Goal: Task Accomplishment & Management: Manage account settings

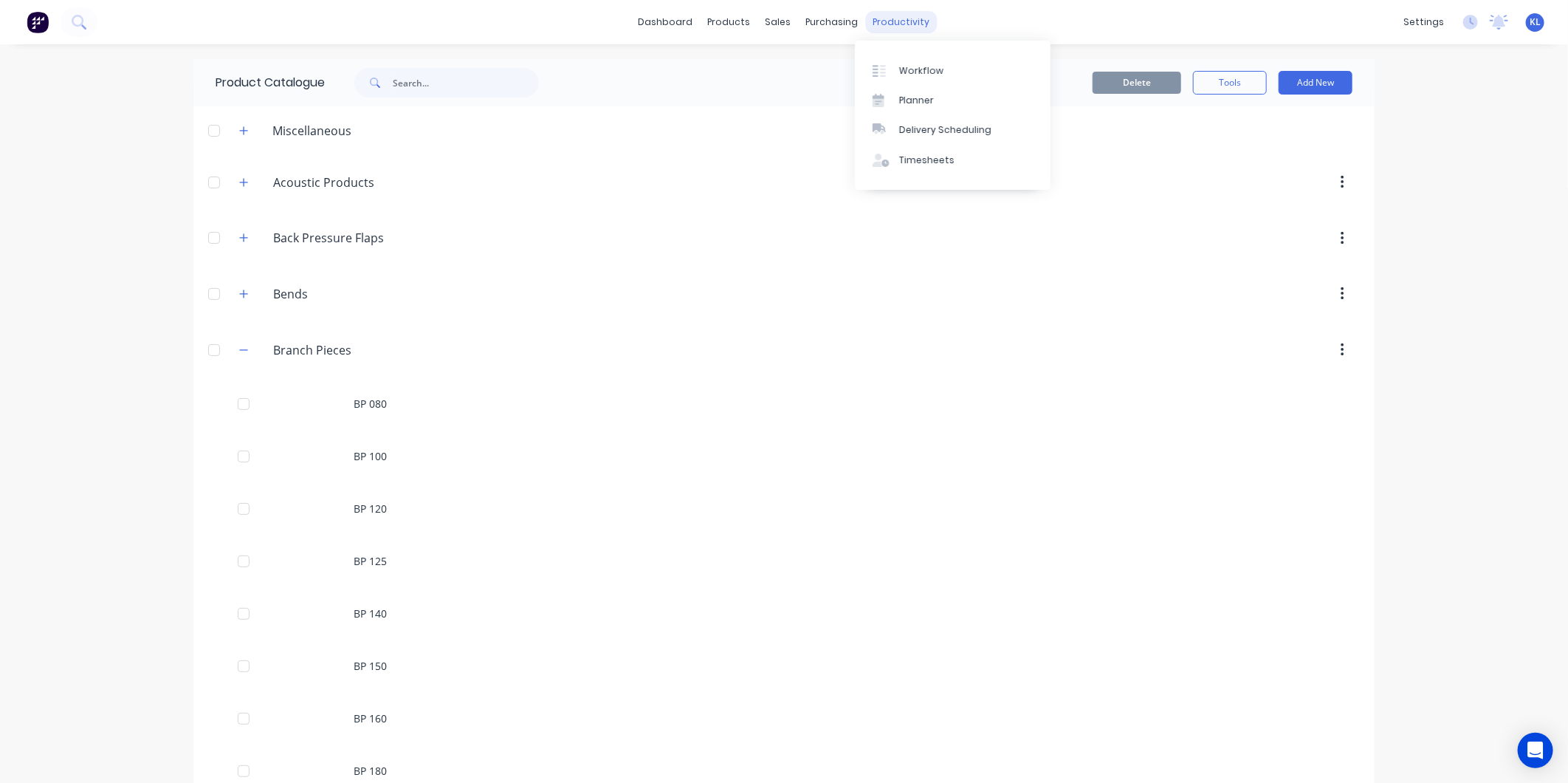
click at [889, 15] on div "productivity" at bounding box center [902, 21] width 72 height 22
click at [918, 72] on div "Workflow" at bounding box center [921, 70] width 44 height 13
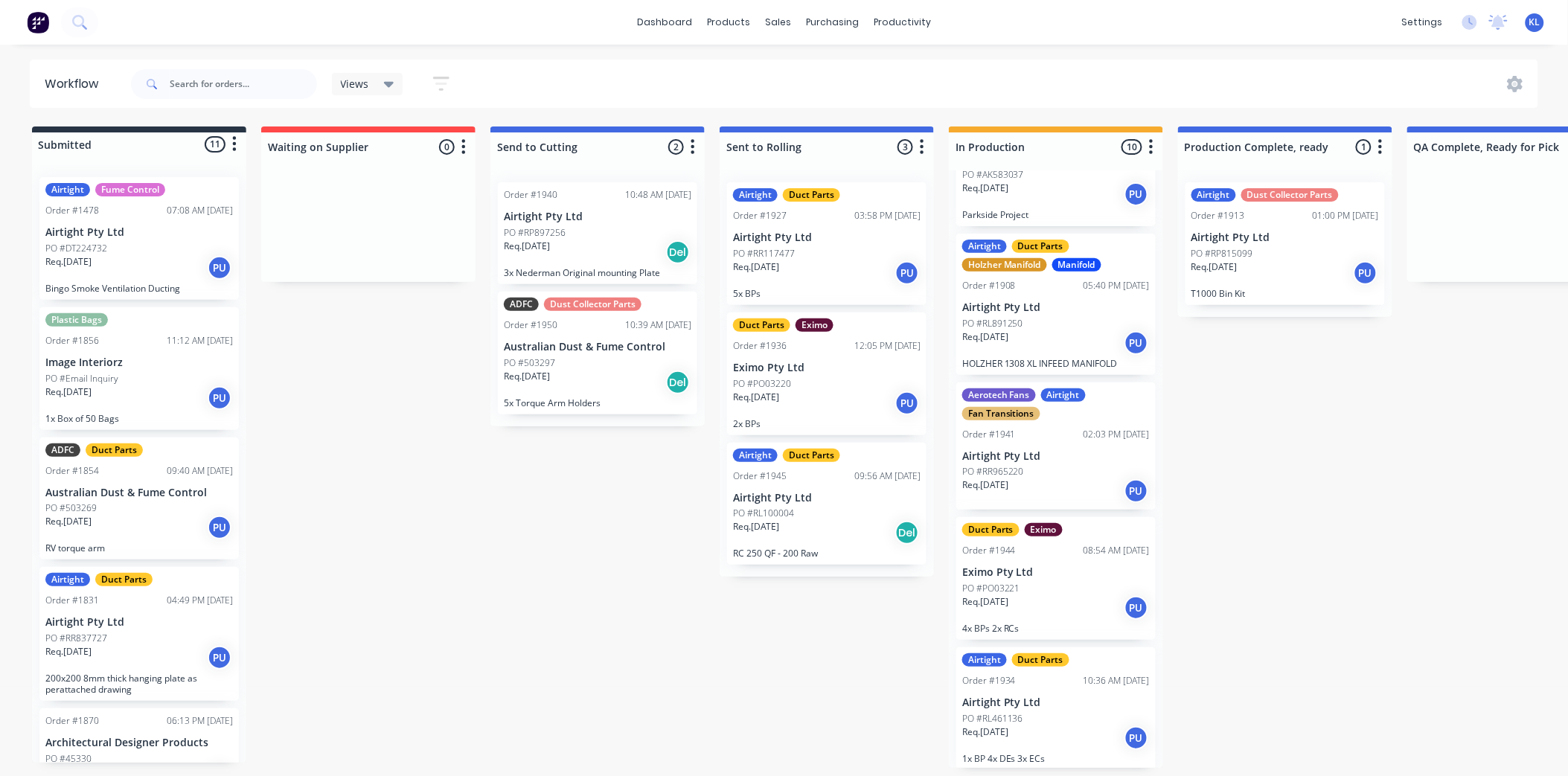
scroll to position [4, 0]
click at [1092, 595] on div "Req. 01/09/25 PU" at bounding box center [1056, 608] width 188 height 25
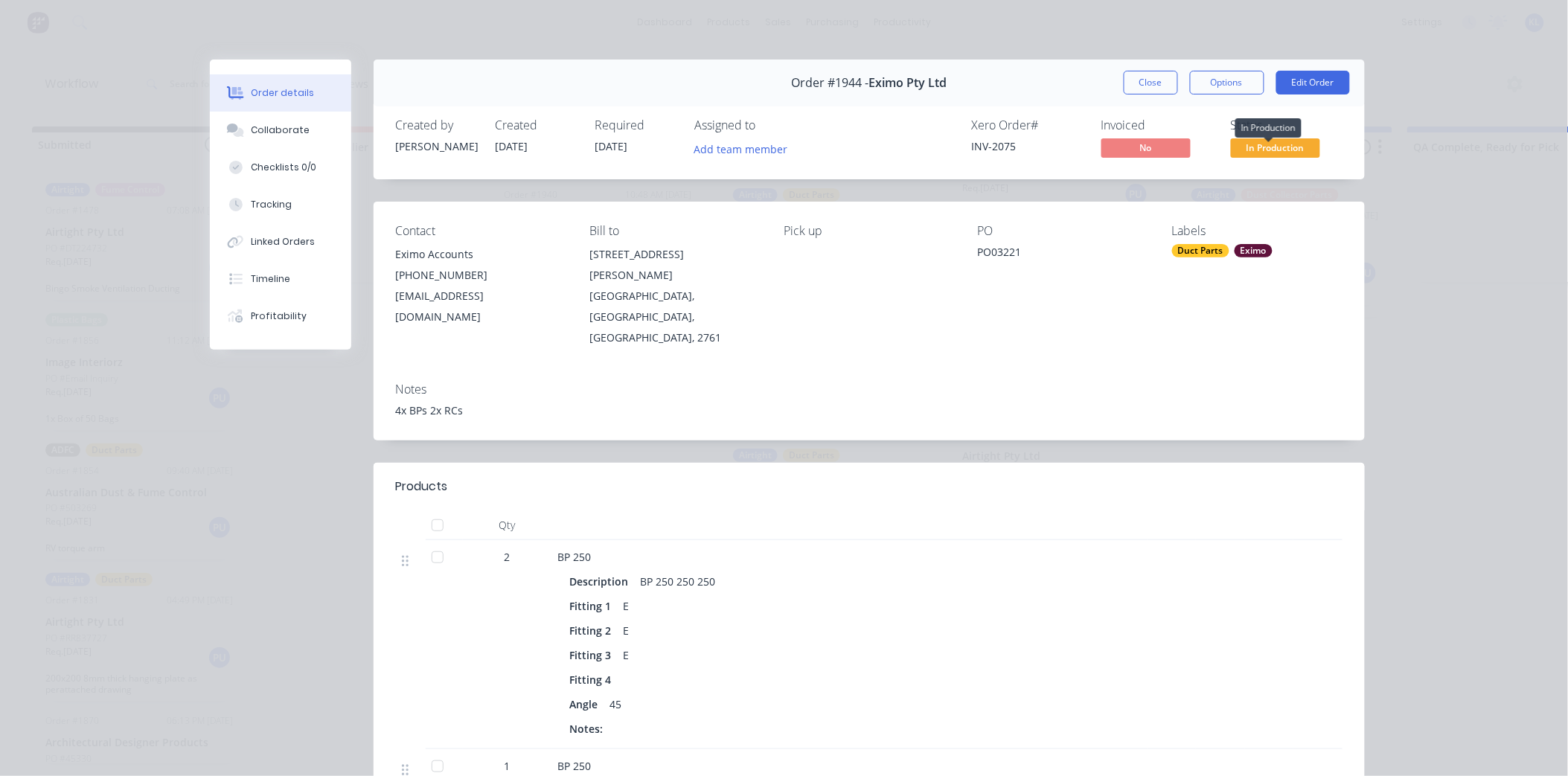
click at [1277, 147] on span "In Production" at bounding box center [1276, 148] width 89 height 19
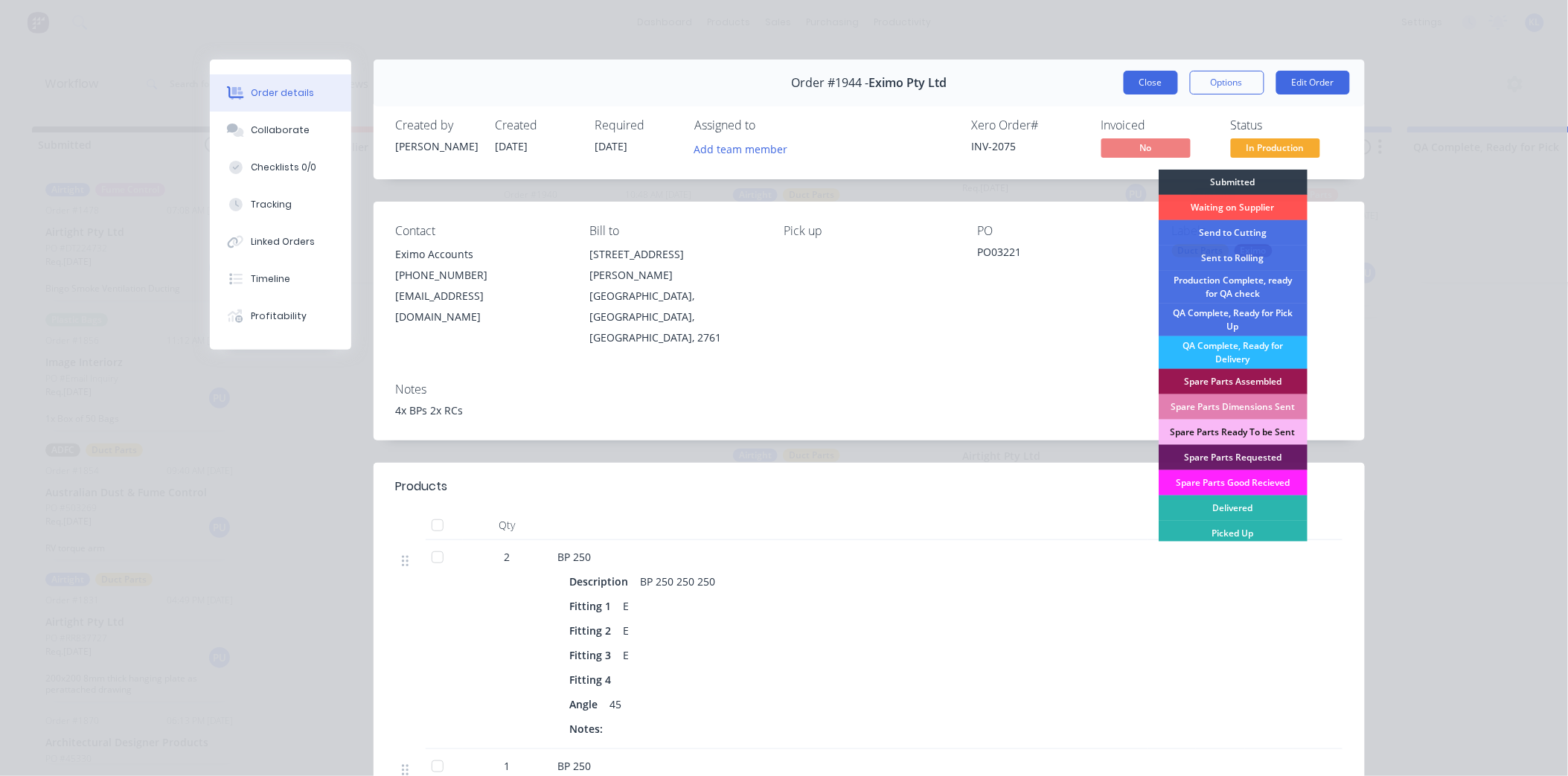
click at [1147, 80] on button "Close" at bounding box center [1150, 82] width 55 height 24
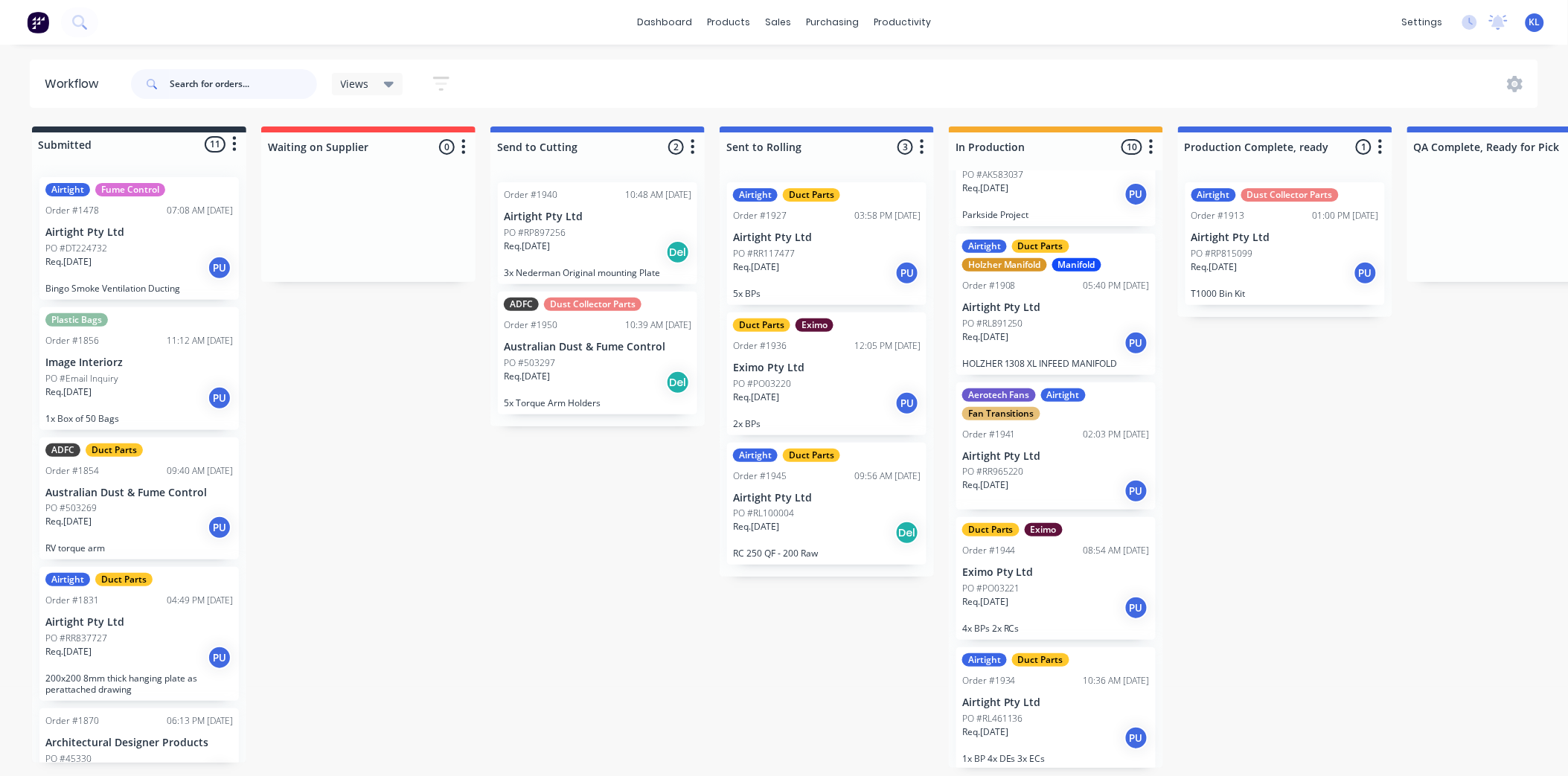
click at [233, 88] on input "text" at bounding box center [243, 83] width 148 height 30
type input "blu scope"
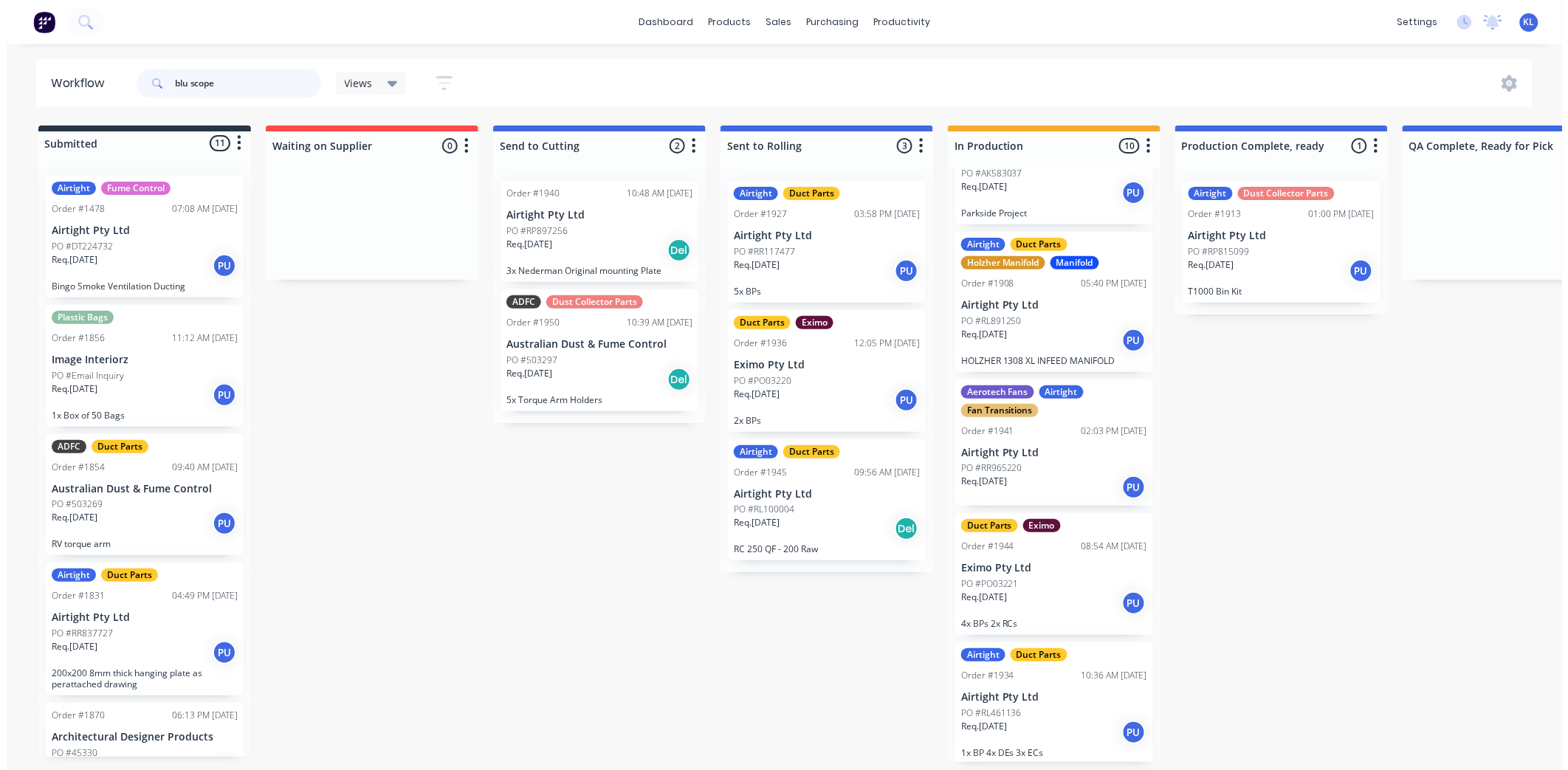
scroll to position [0, 0]
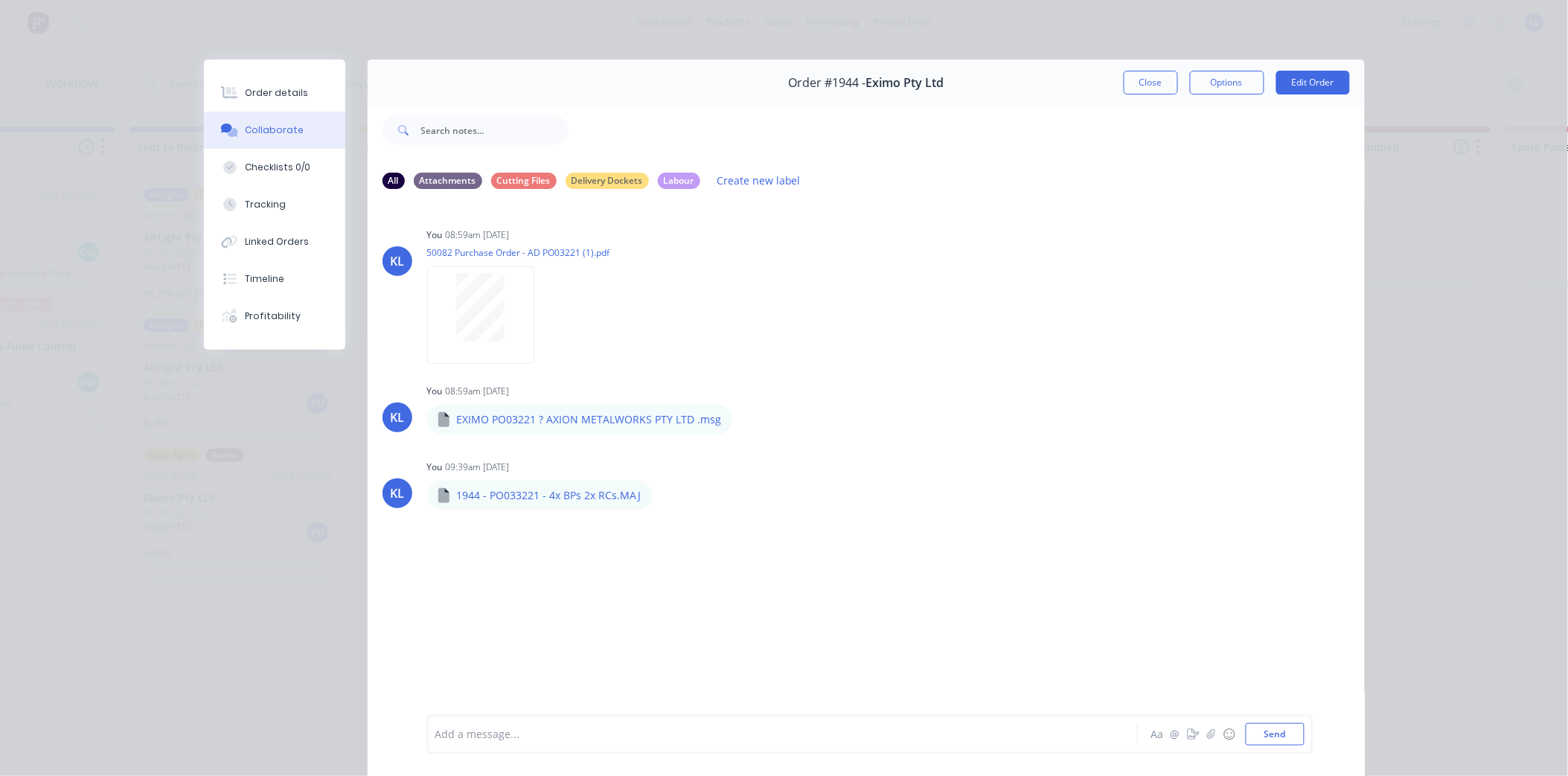
scroll to position [759, 0]
click at [1123, 84] on button "Close" at bounding box center [1150, 82] width 55 height 24
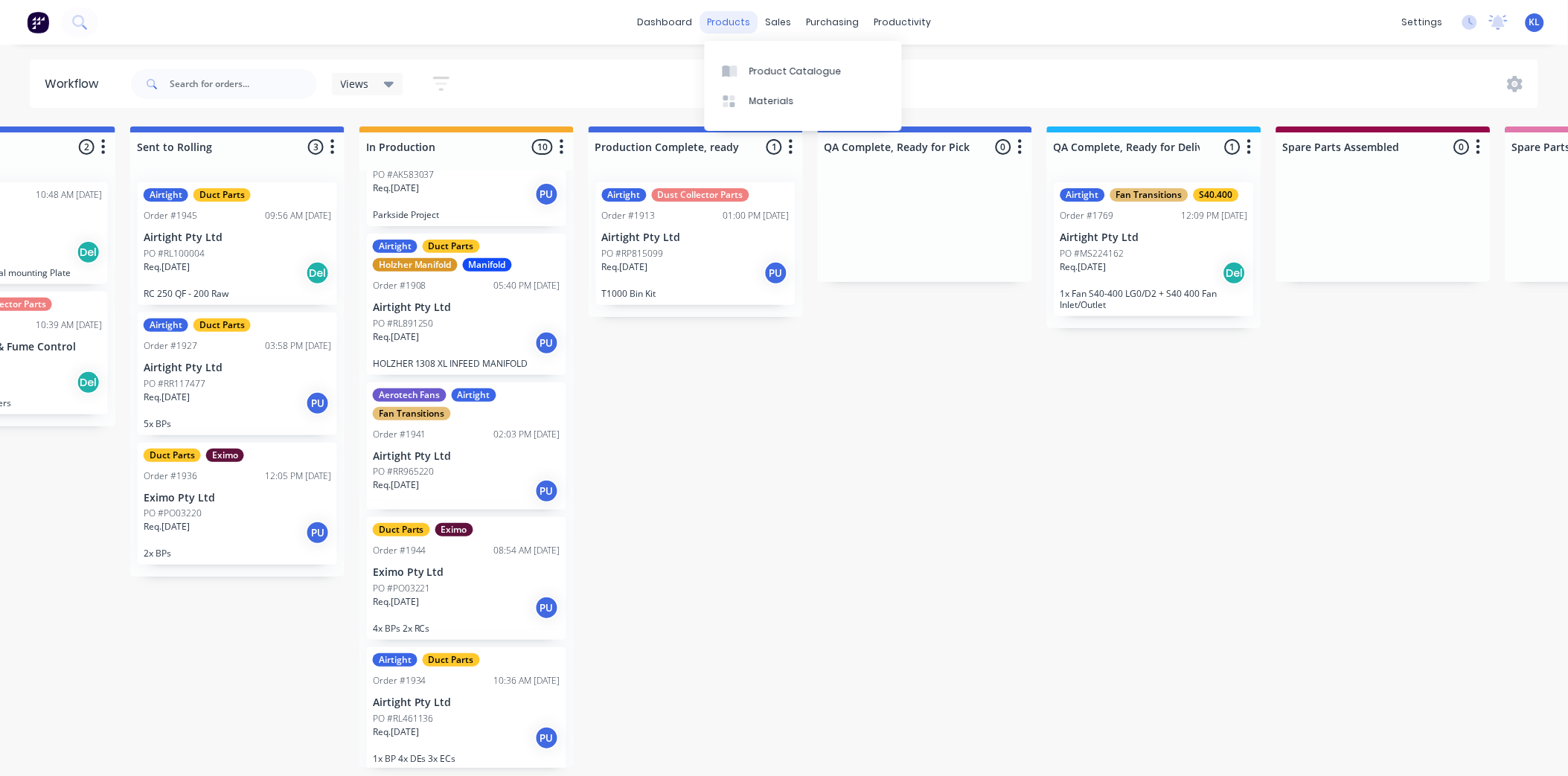
click at [724, 20] on div "products" at bounding box center [728, 21] width 58 height 22
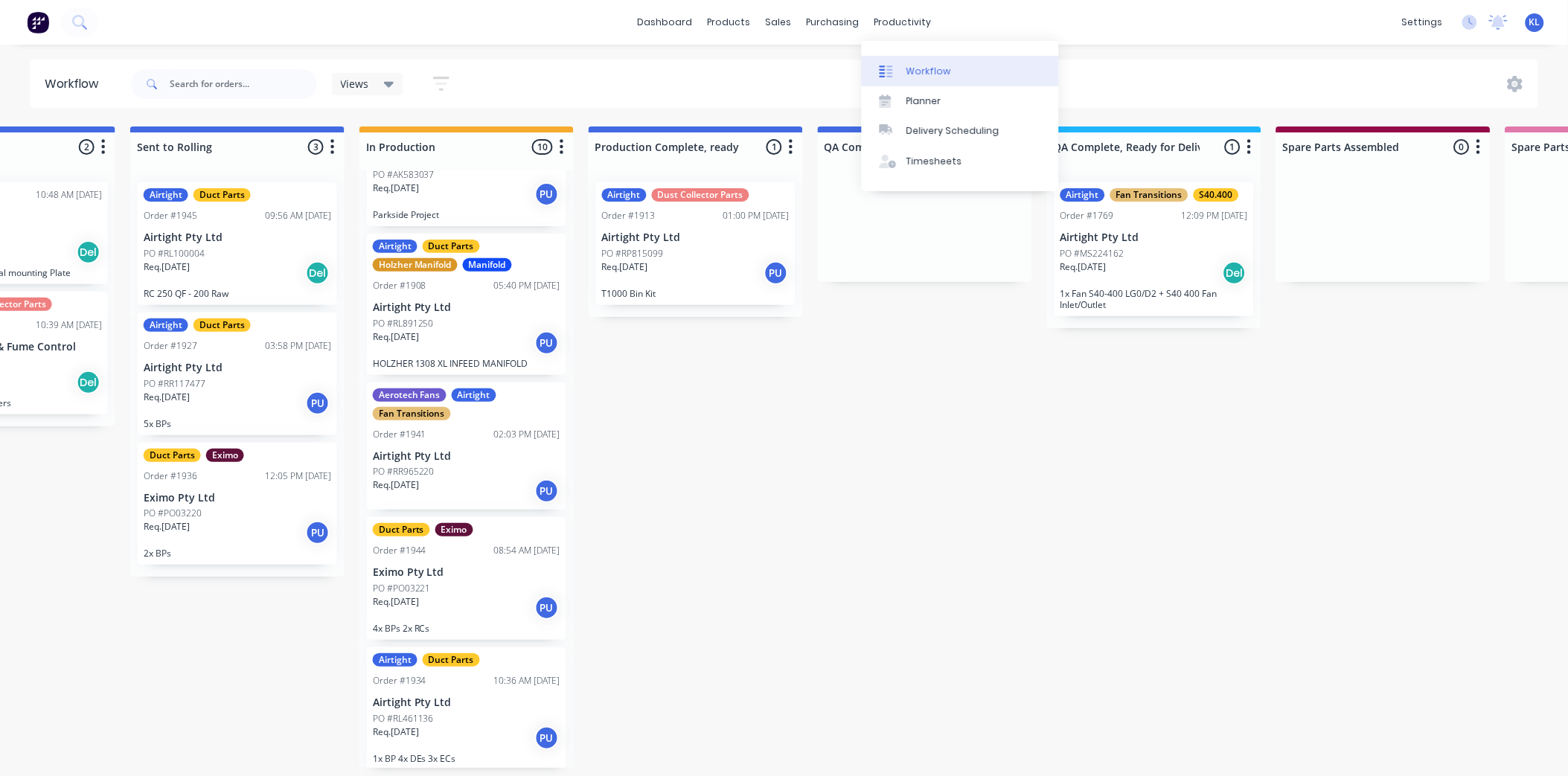
click at [919, 64] on div "Workflow" at bounding box center [928, 71] width 45 height 13
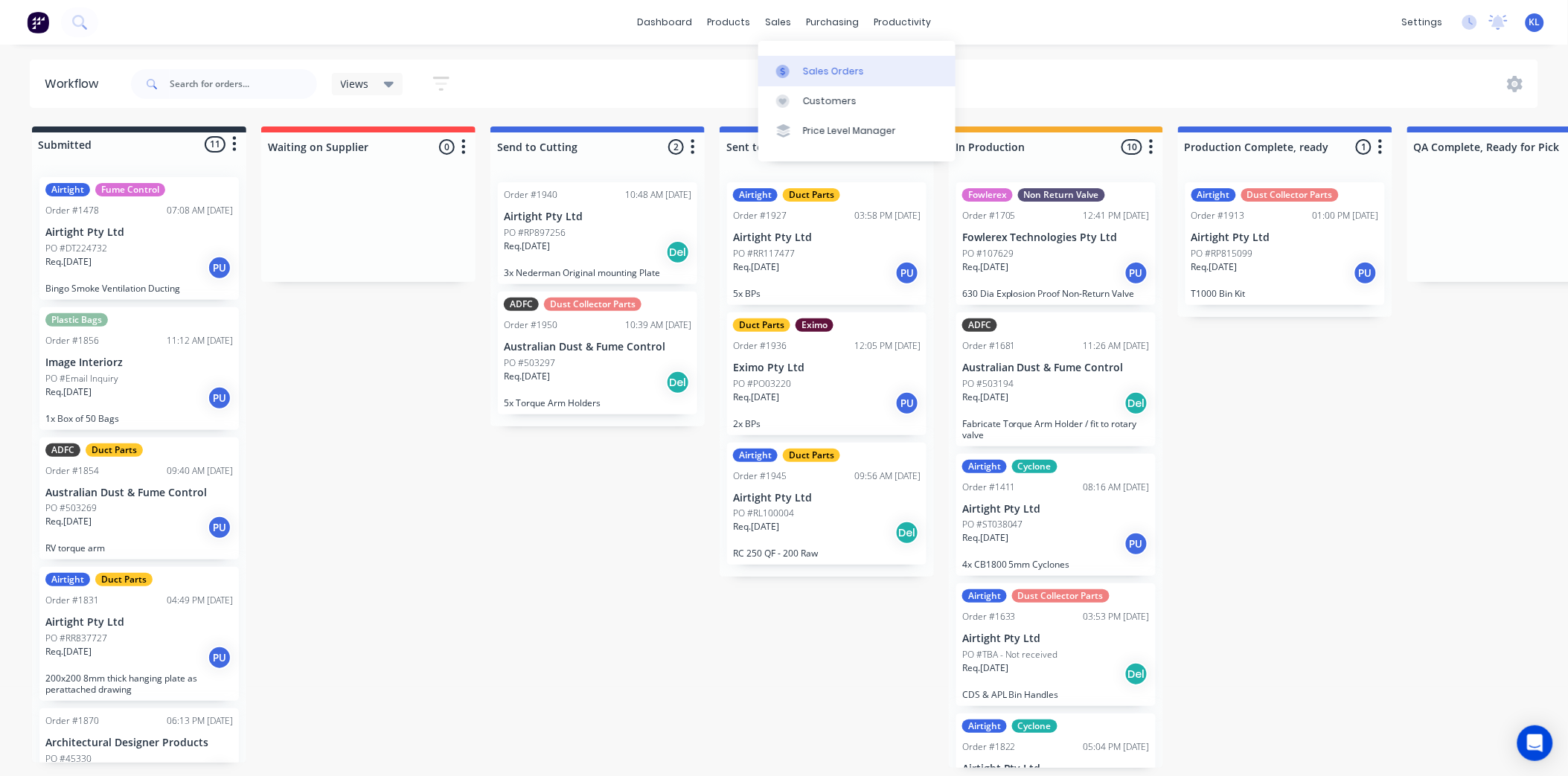
click at [828, 72] on div "Sales Orders" at bounding box center [834, 71] width 61 height 13
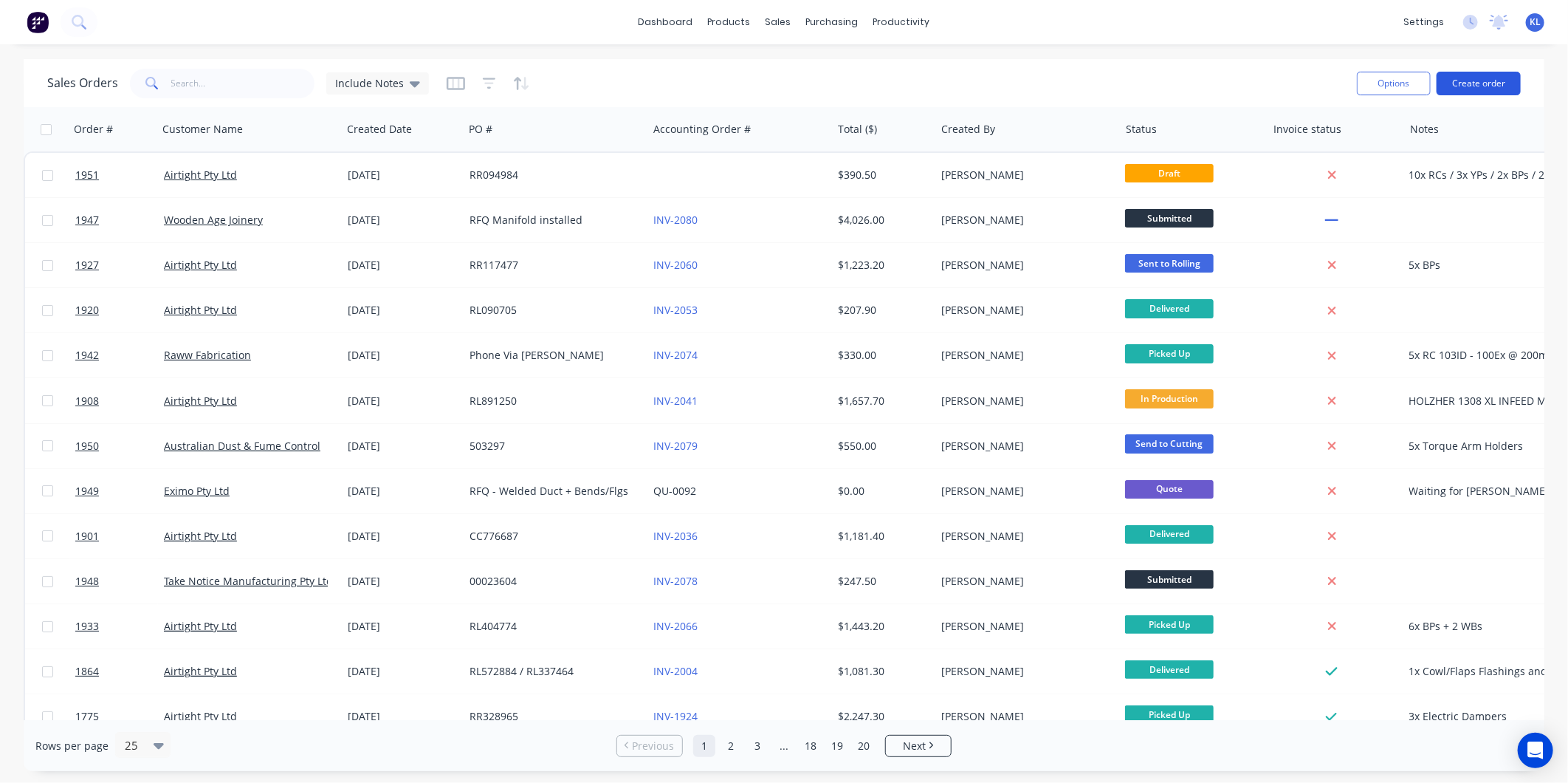
click at [1478, 79] on button "Create order" at bounding box center [1478, 83] width 84 height 24
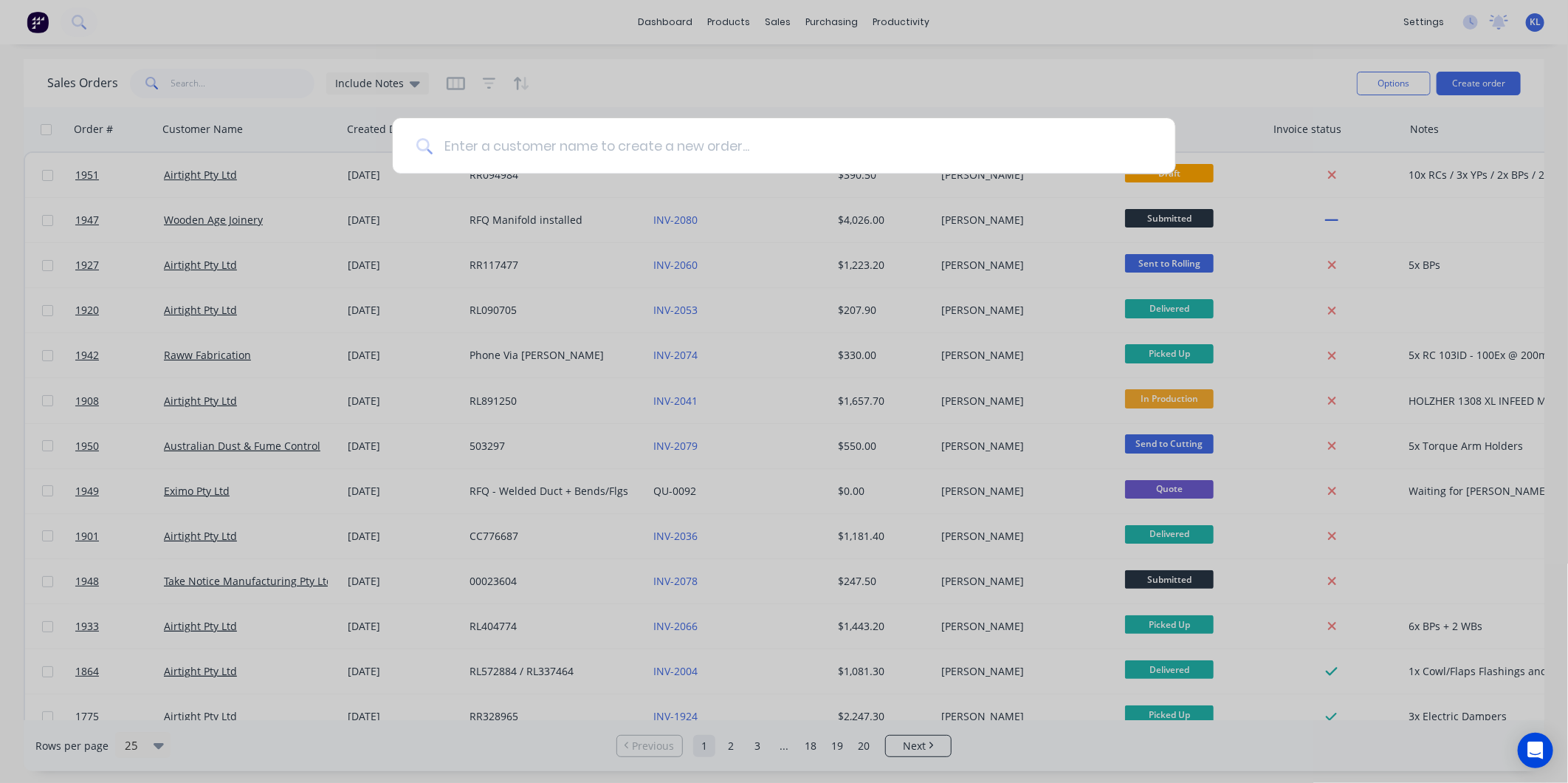
click at [584, 143] on input at bounding box center [792, 146] width 719 height 55
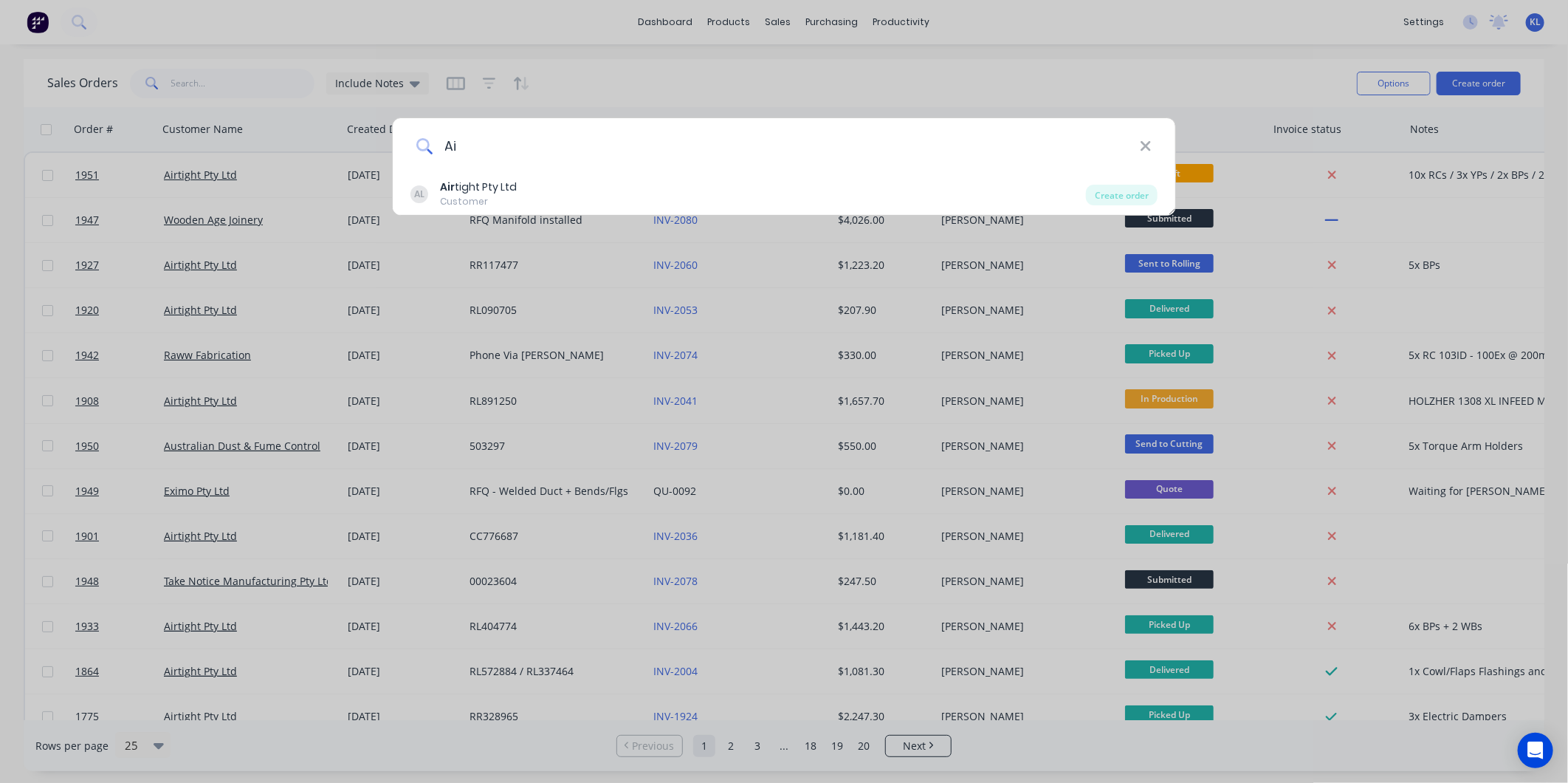
type input "A"
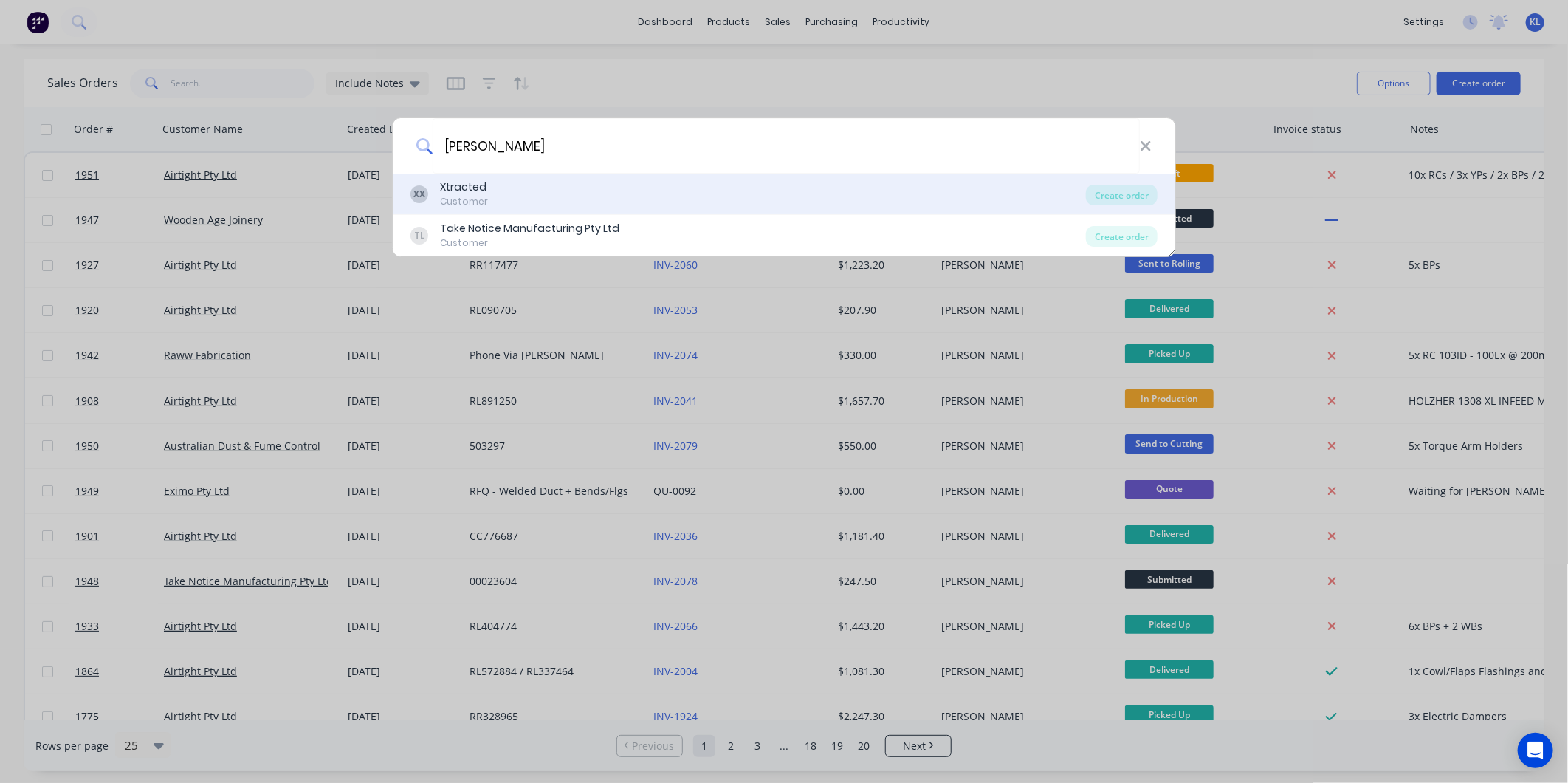
type input "Matt"
click at [542, 207] on div "XX Xtracted Customer" at bounding box center [748, 194] width 675 height 28
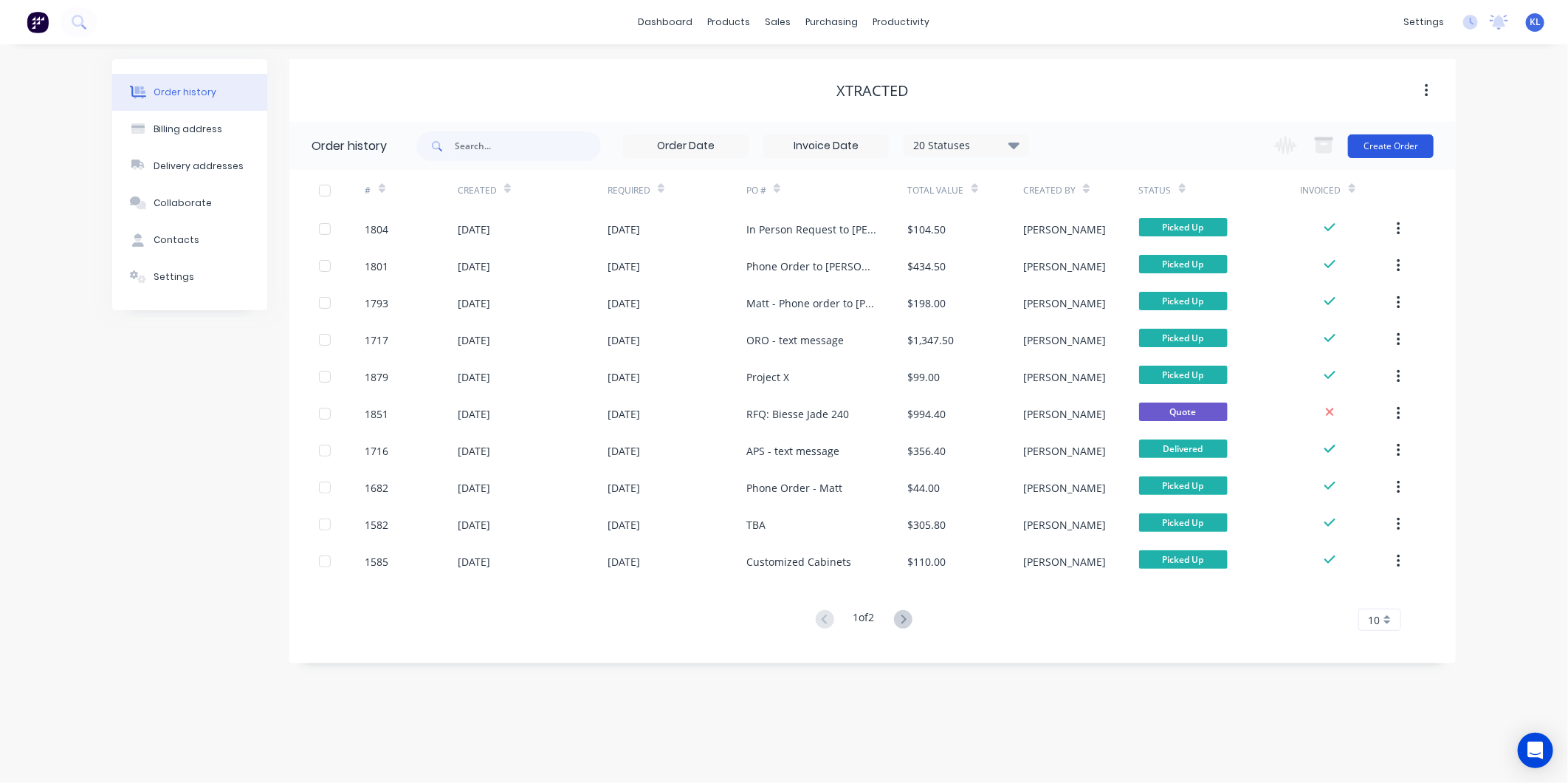
click at [1390, 147] on button "Create Order" at bounding box center [1391, 146] width 86 height 24
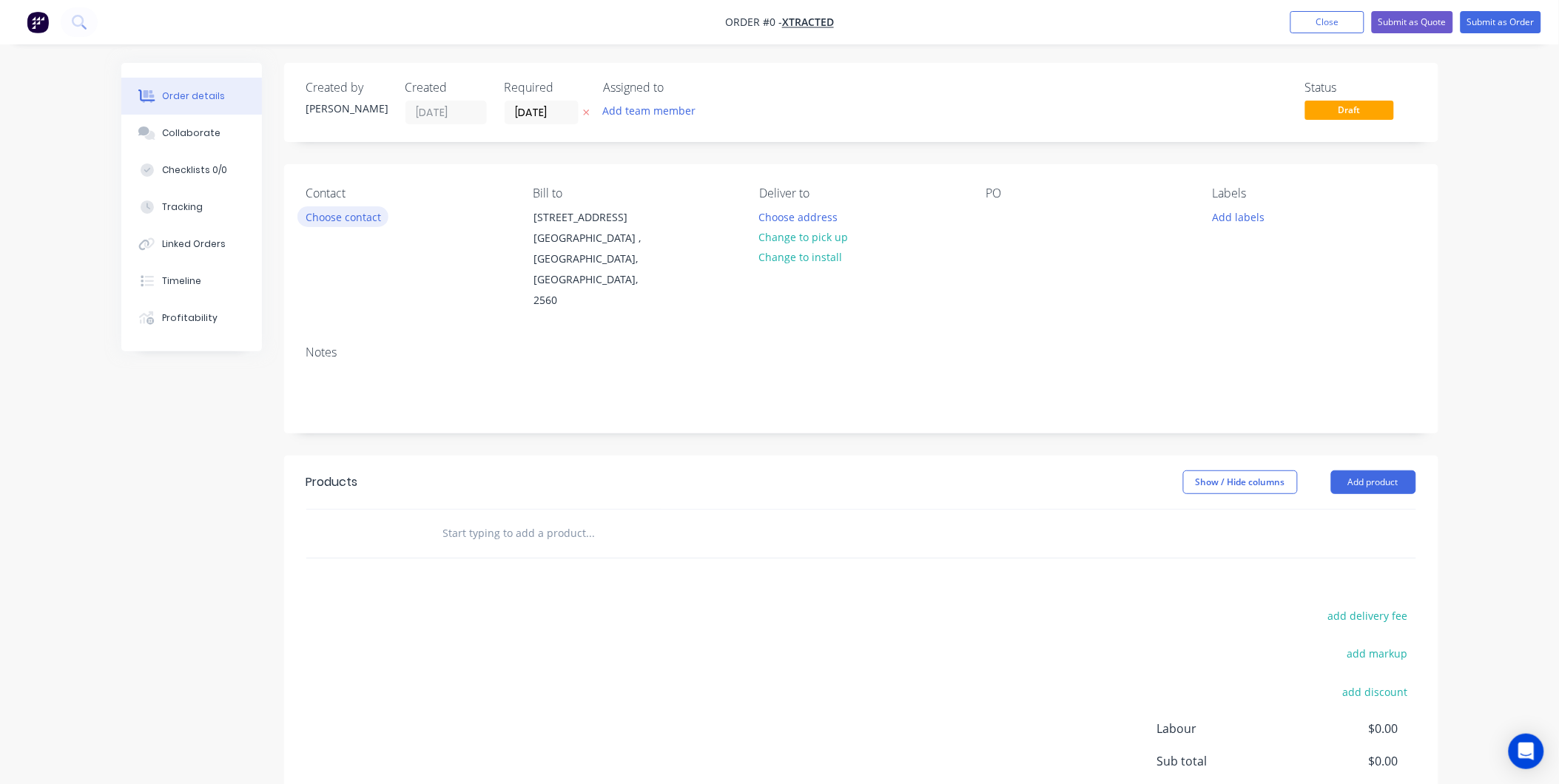
click at [371, 215] on button "Choose contact" at bounding box center [342, 216] width 91 height 20
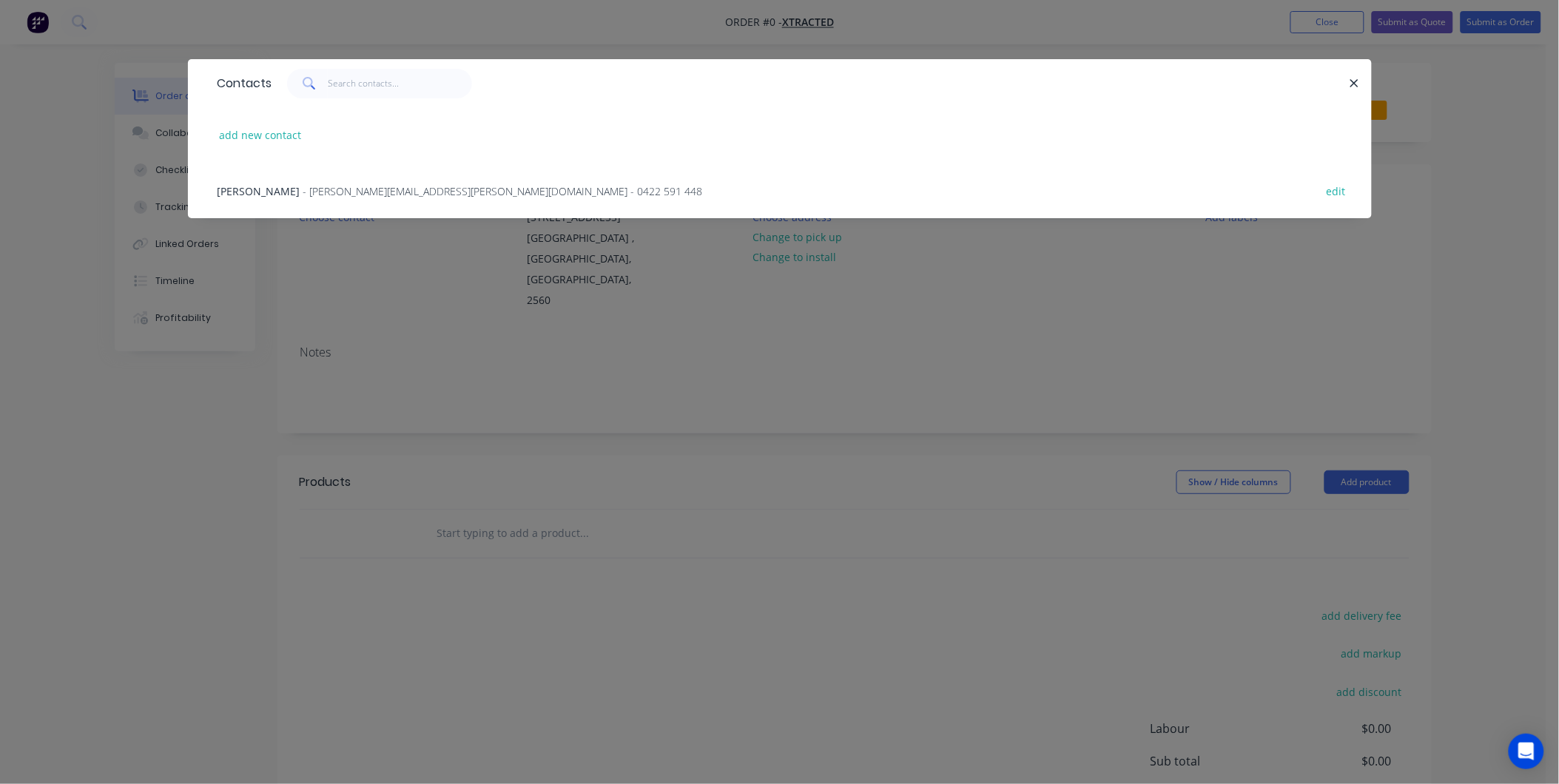
click at [306, 184] on span "- matthew.stellino@gmail.com - 0422 591 448" at bounding box center [502, 191] width 399 height 14
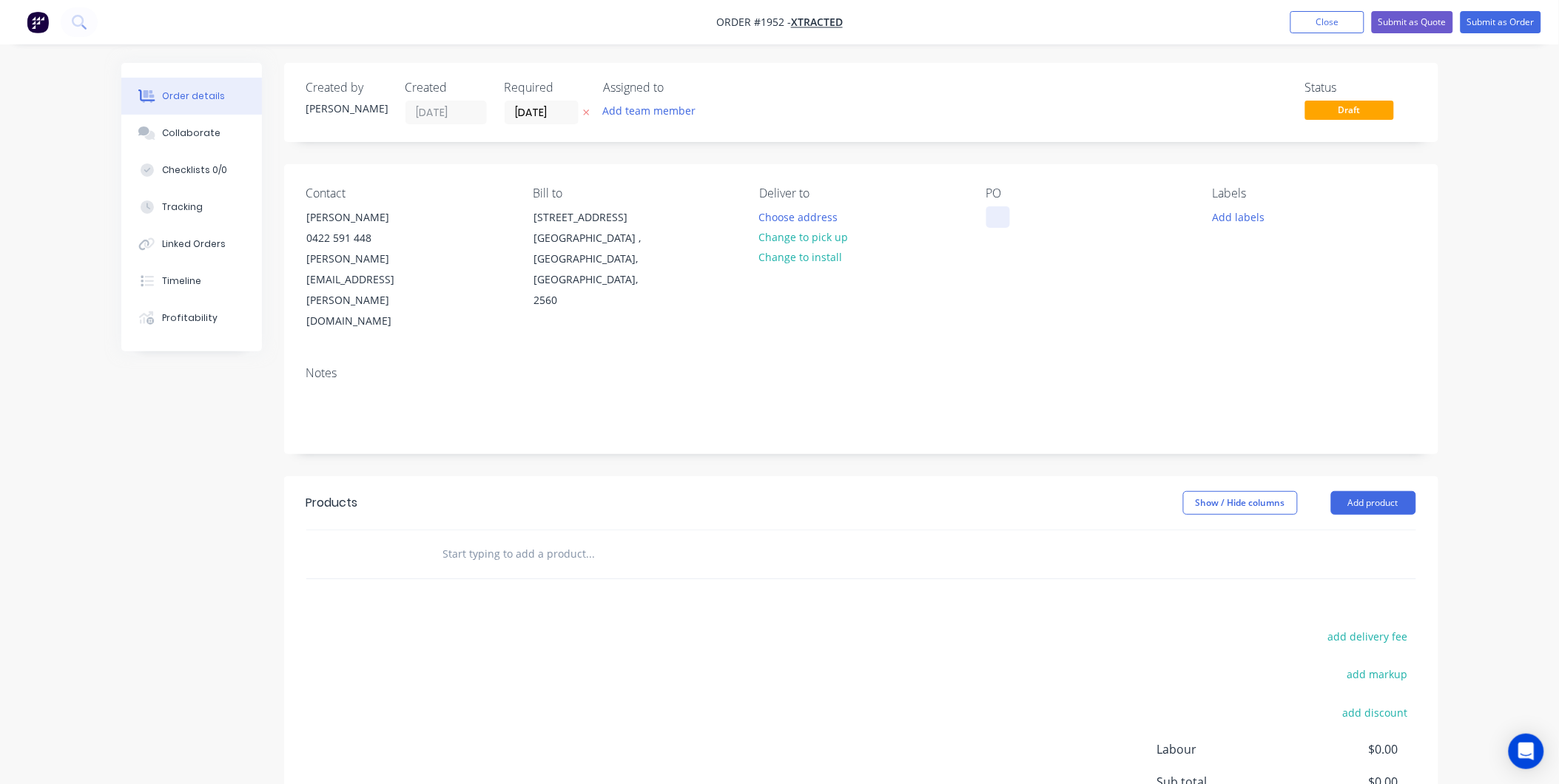
click at [1000, 218] on div at bounding box center [998, 217] width 24 height 21
click at [181, 143] on button "Collaborate" at bounding box center [191, 133] width 141 height 37
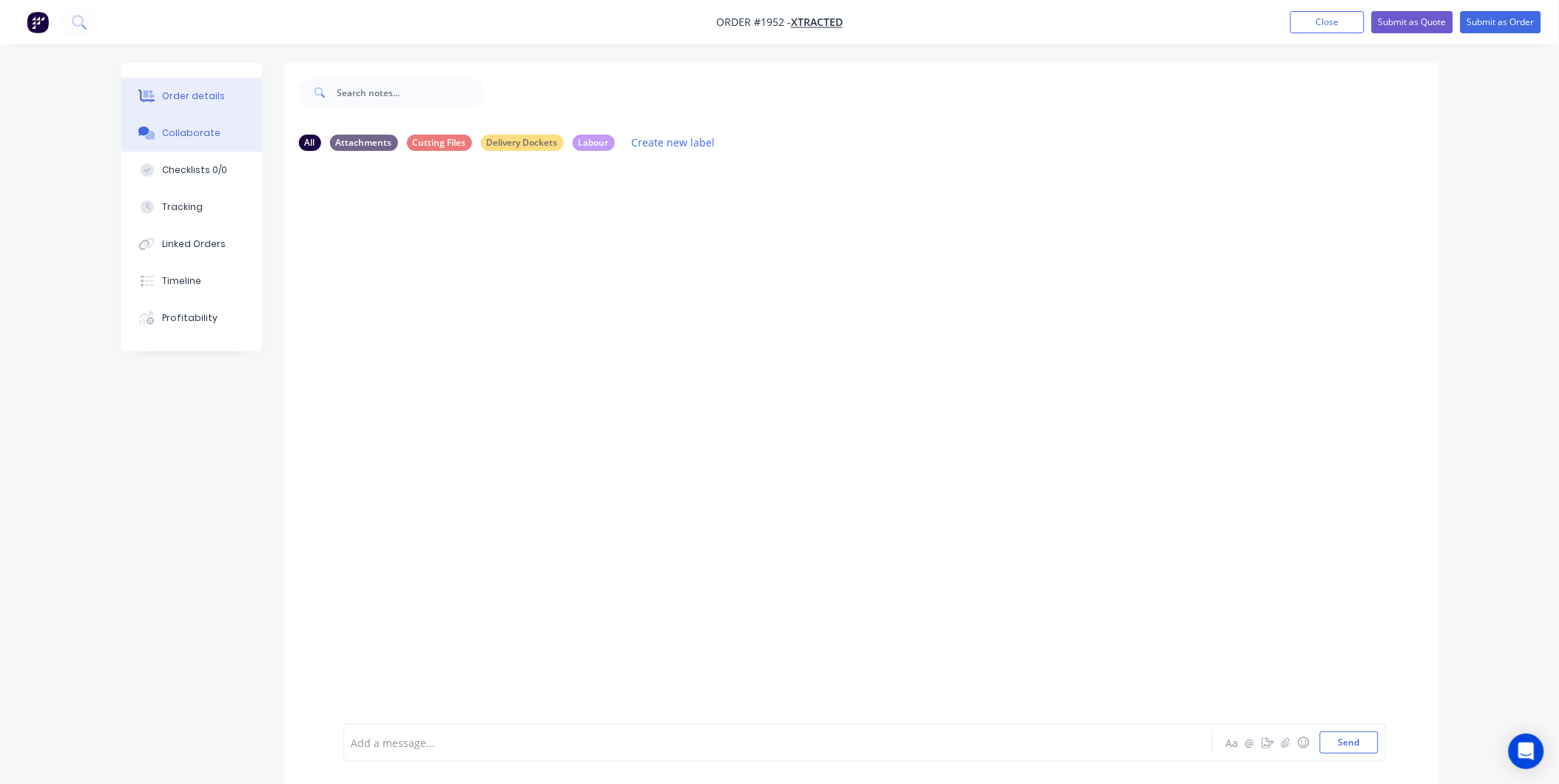
click at [187, 108] on button "Order details" at bounding box center [191, 96] width 141 height 37
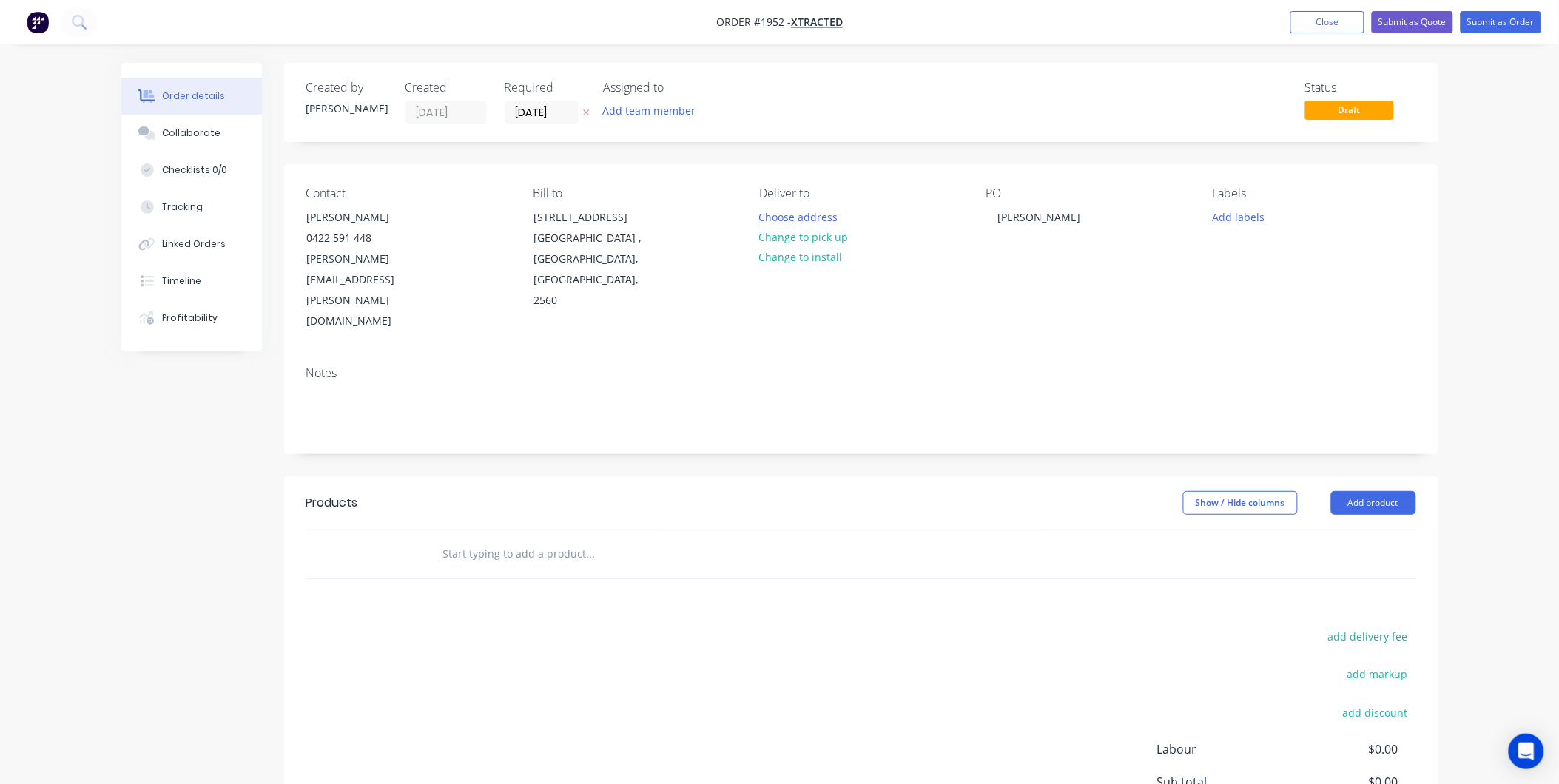
click at [567, 539] on input "text" at bounding box center [590, 553] width 296 height 29
click at [1345, 491] on button "Add product" at bounding box center [1374, 502] width 85 height 24
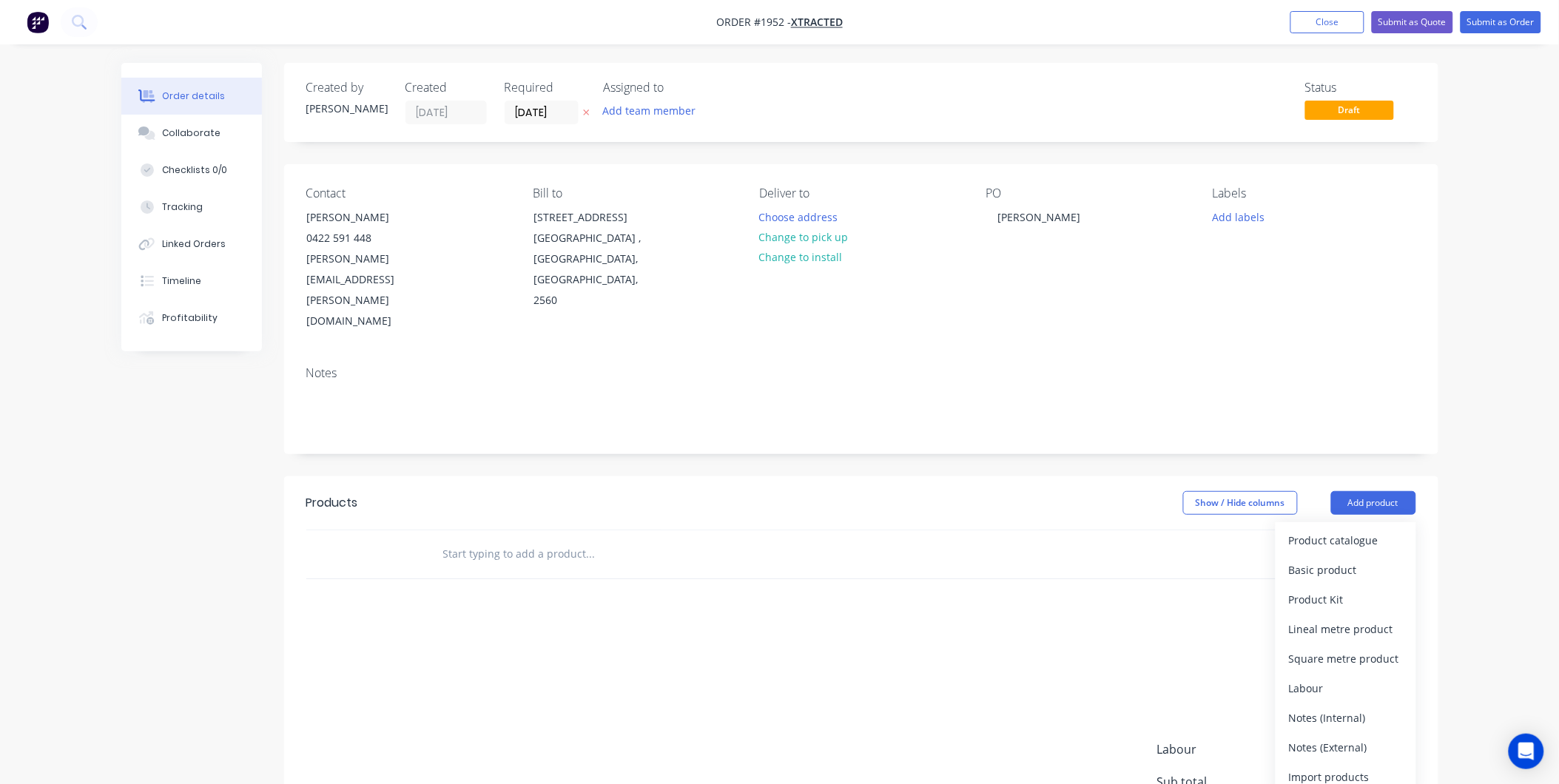
drag, startPoint x: 1305, startPoint y: 425, endPoint x: 1266, endPoint y: 239, distance: 190.0
click at [1302, 419] on div "Created by Kyle Created 03/09/25 Required 03/09/25 Assigned to Add team member …" at bounding box center [861, 499] width 1154 height 871
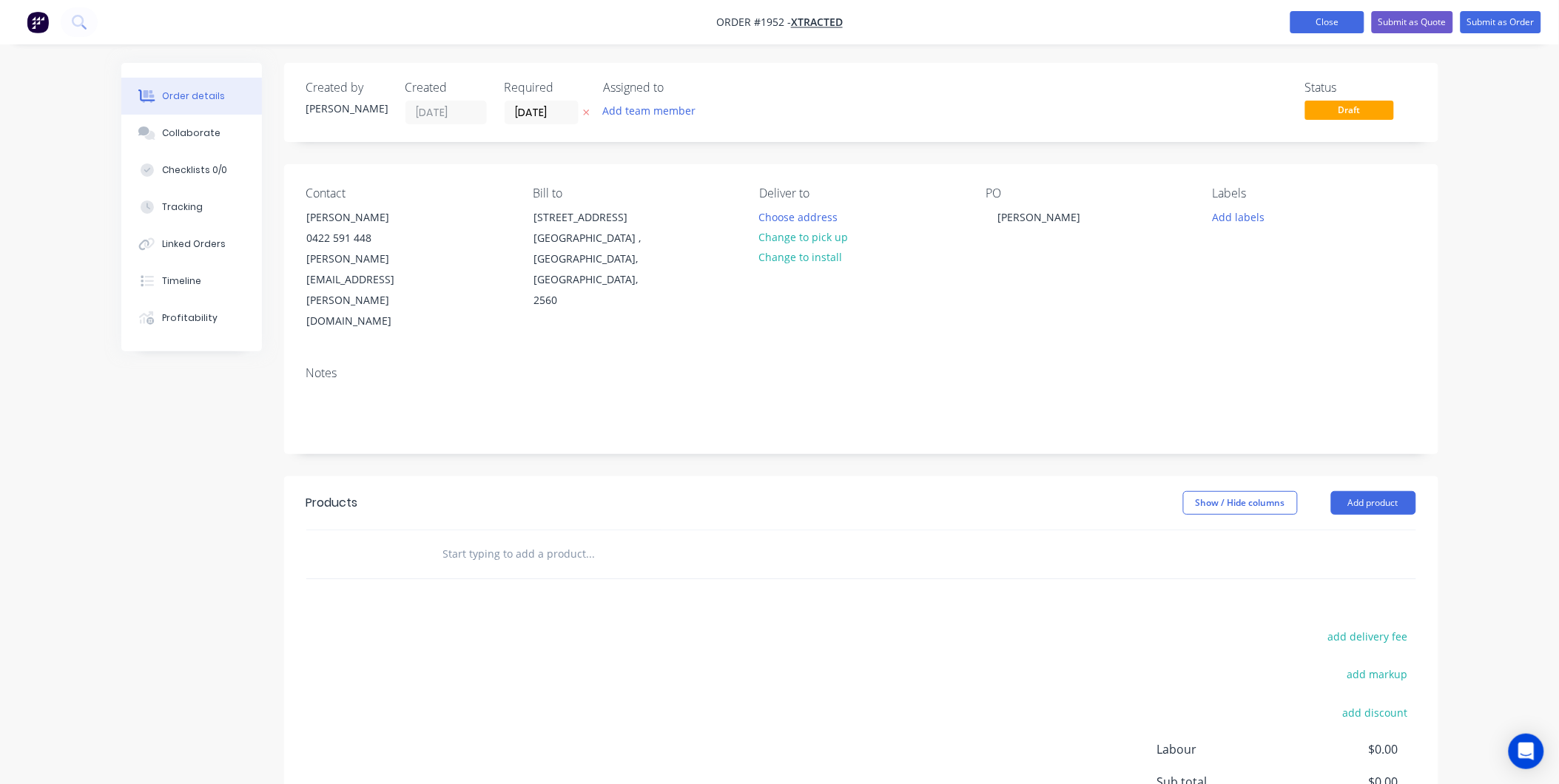
click at [1333, 15] on button "Close" at bounding box center [1327, 21] width 74 height 22
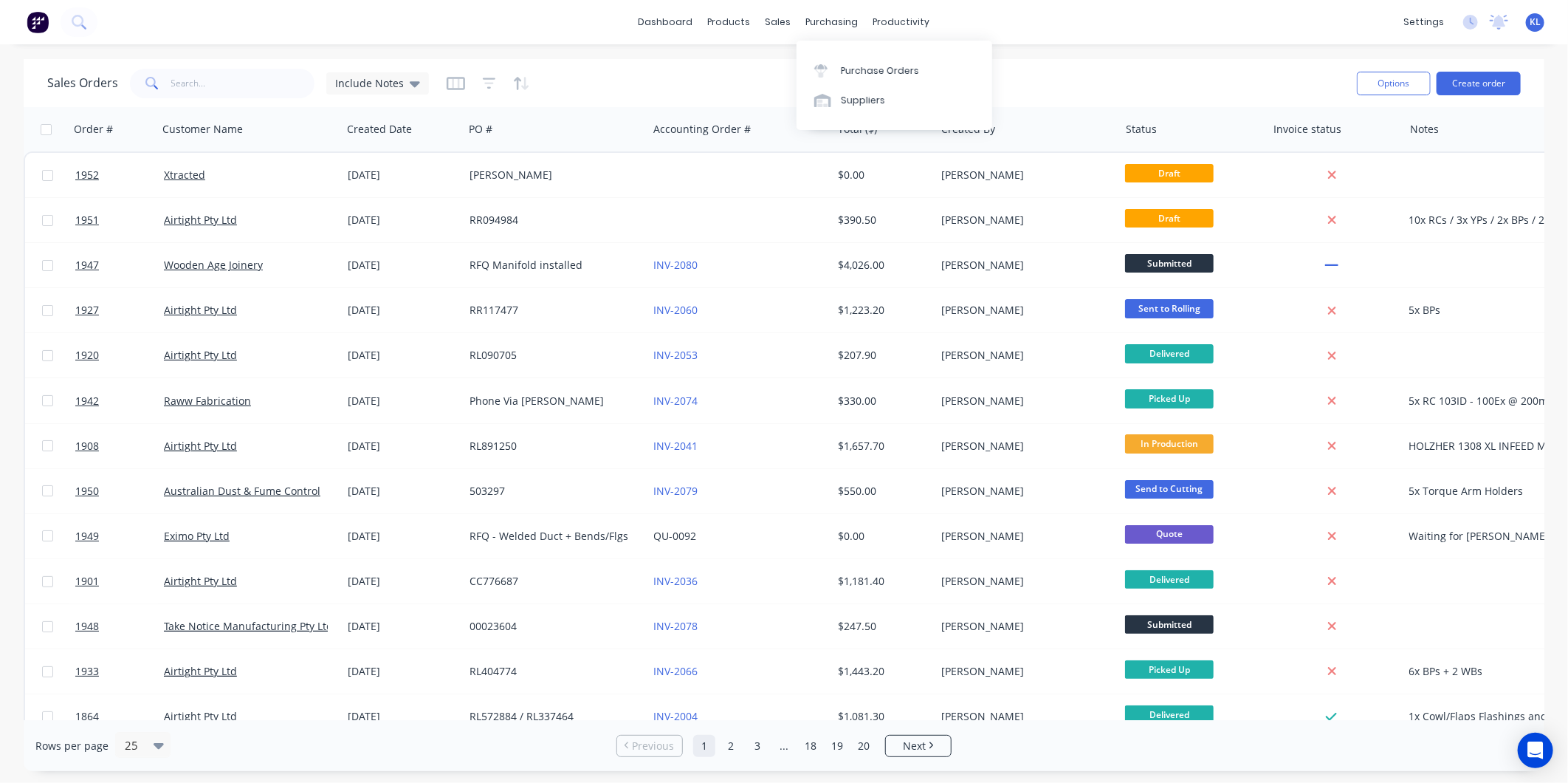
click at [685, 48] on div "dashboard products sales purchasing productivity dashboard products Product Cat…" at bounding box center [784, 392] width 1568 height 783
click at [886, 4] on div "dashboard products sales purchasing productivity dashboard products Product Cat…" at bounding box center [784, 22] width 1568 height 44
click at [896, 24] on div "productivity" at bounding box center [902, 21] width 72 height 22
click at [931, 68] on div "Workflow" at bounding box center [927, 70] width 44 height 13
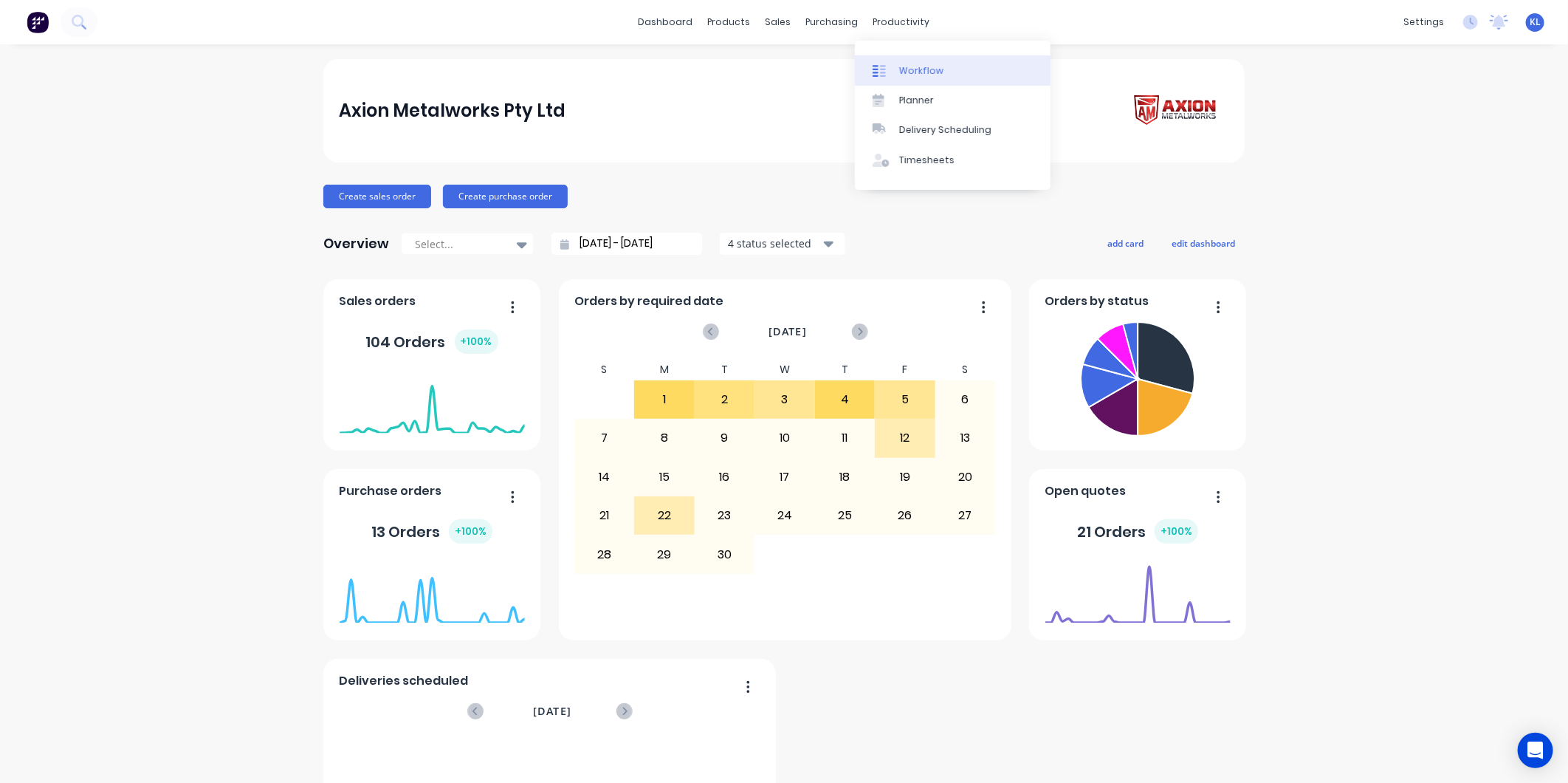
click at [879, 65] on icon at bounding box center [879, 70] width 13 height 13
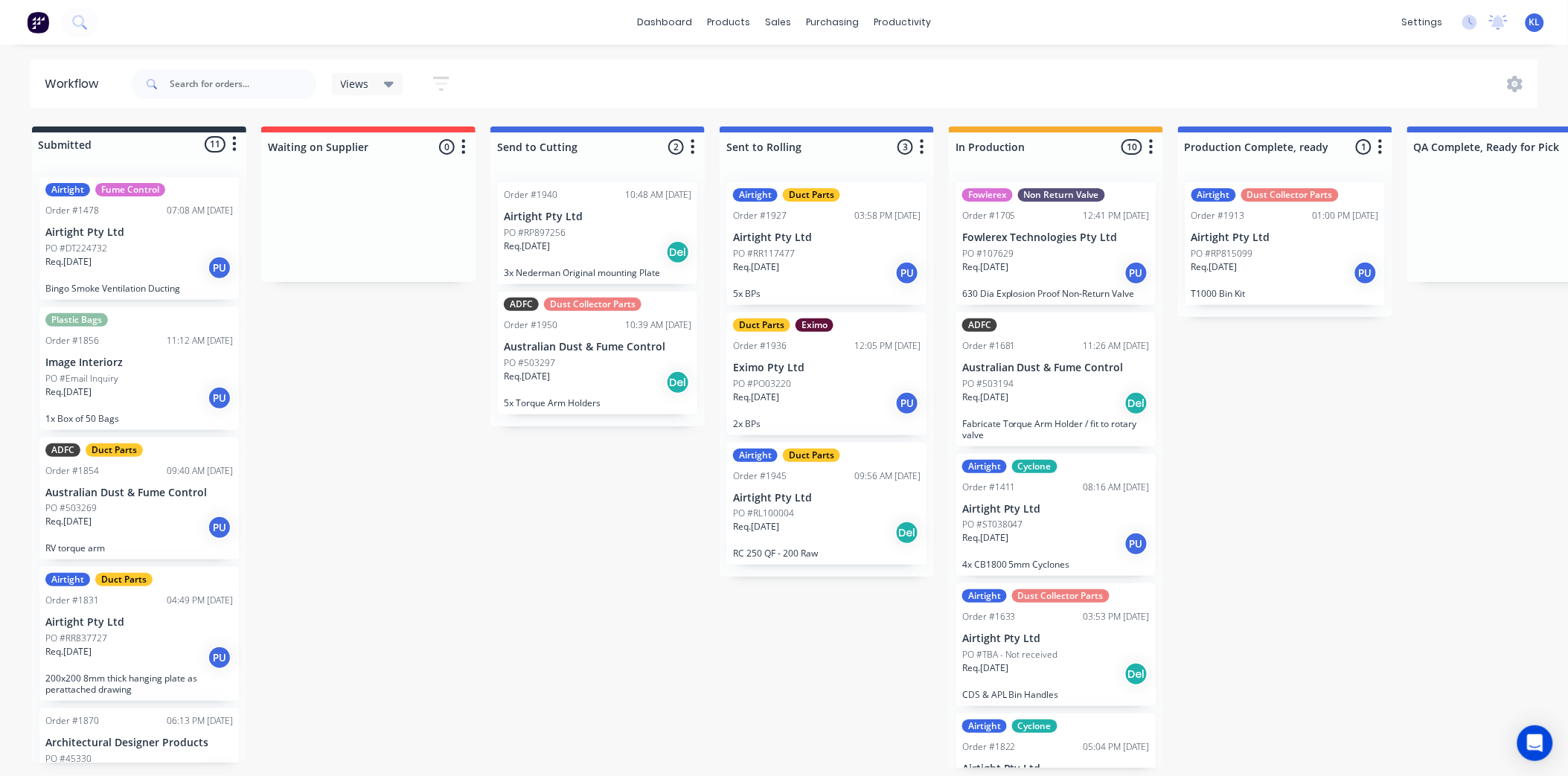
click at [600, 269] on p "3x Nederman Original mounting Plate" at bounding box center [598, 273] width 188 height 11
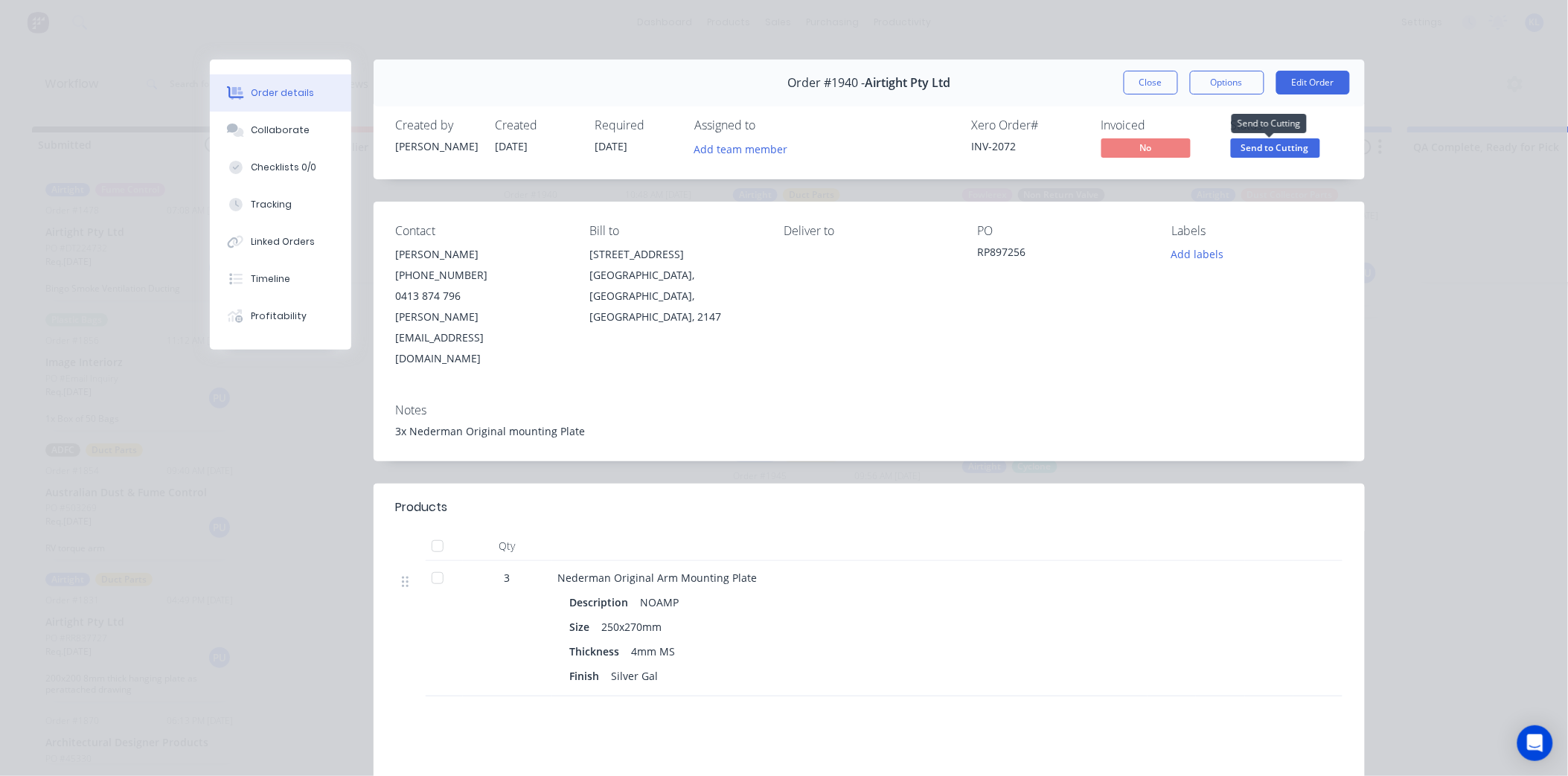
click at [1277, 151] on span "Send to Cutting" at bounding box center [1276, 148] width 89 height 19
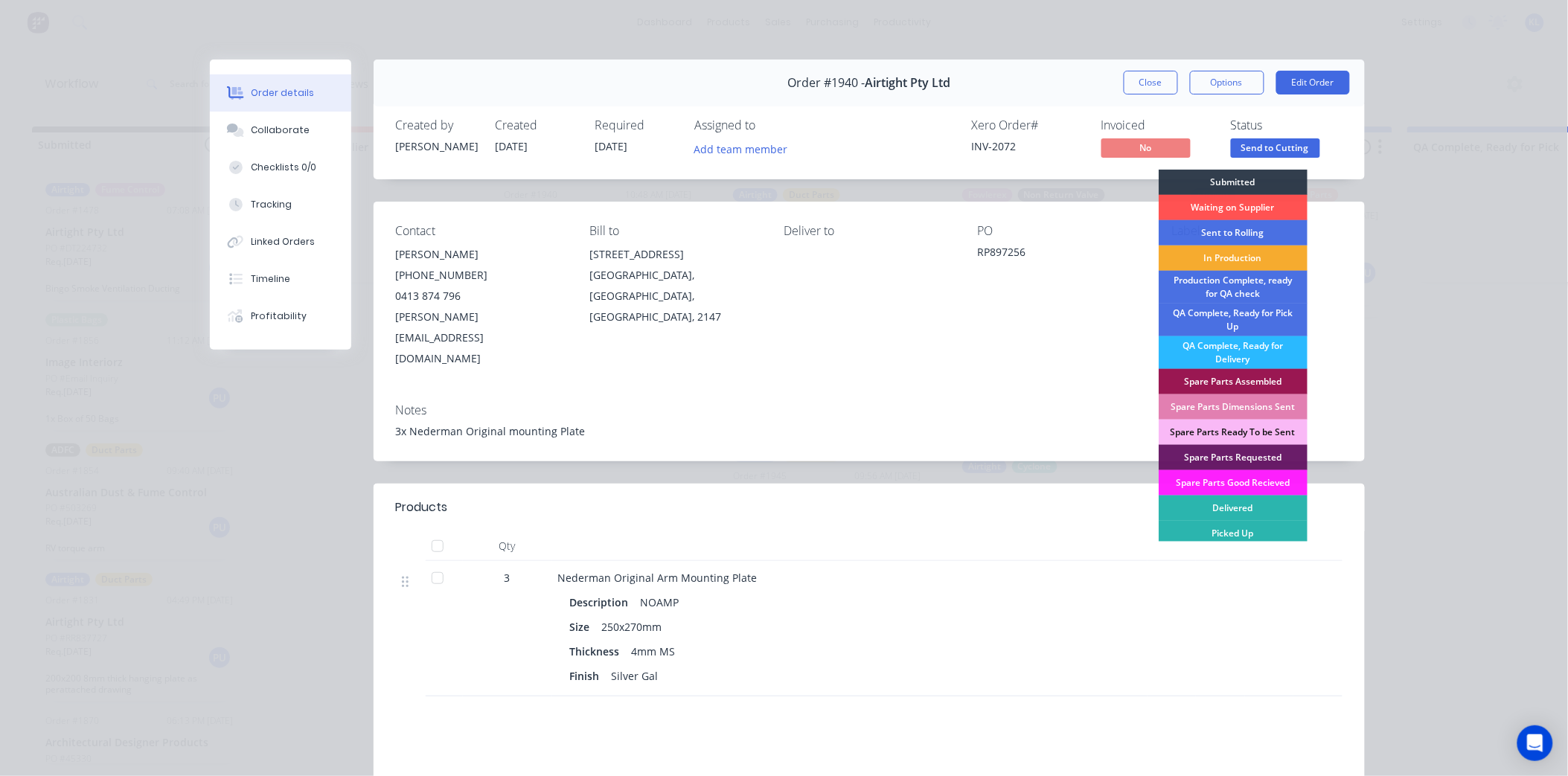
click at [1246, 257] on div "In Production" at bounding box center [1233, 258] width 148 height 25
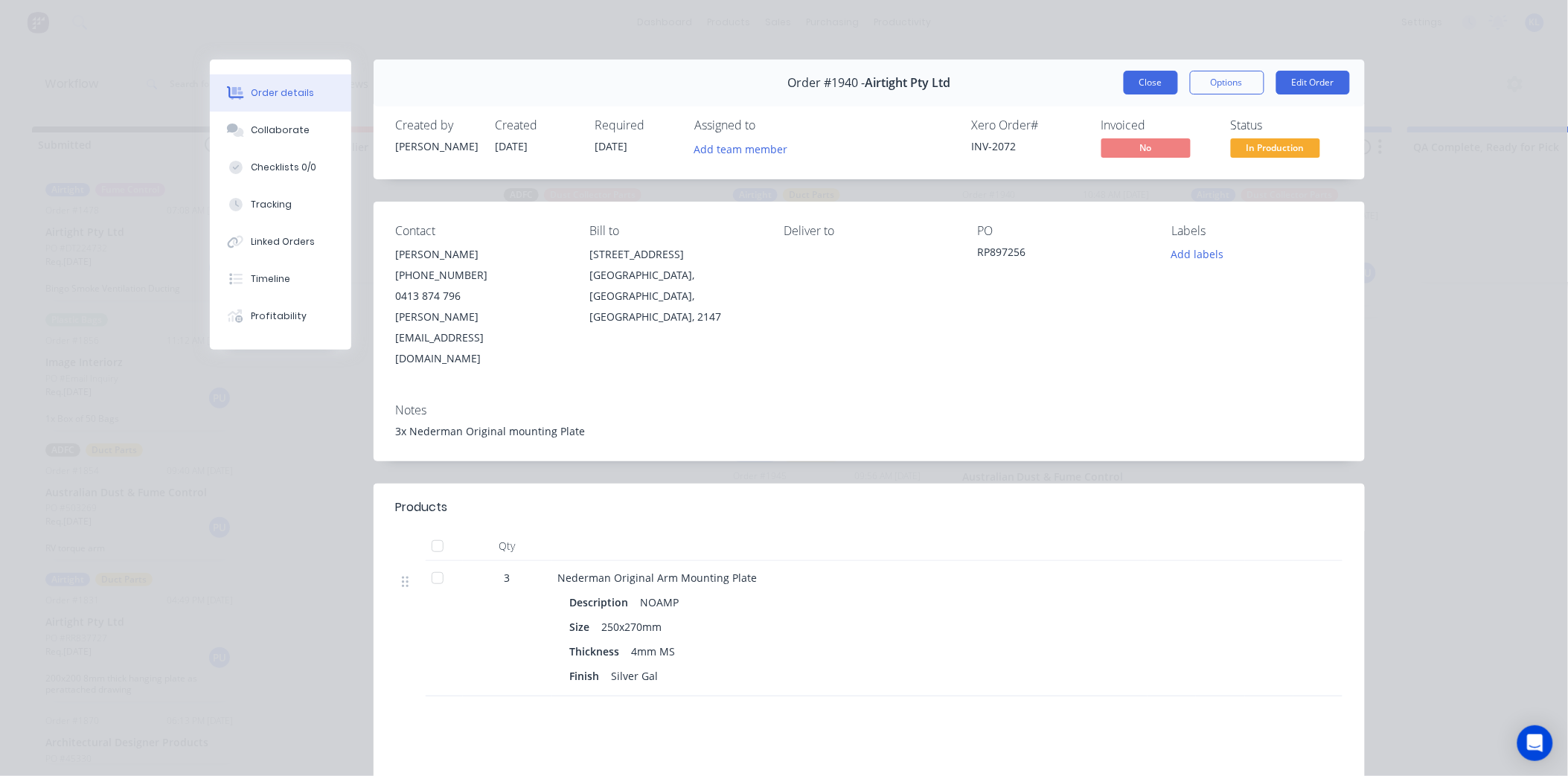
click at [1151, 83] on button "Close" at bounding box center [1150, 82] width 55 height 24
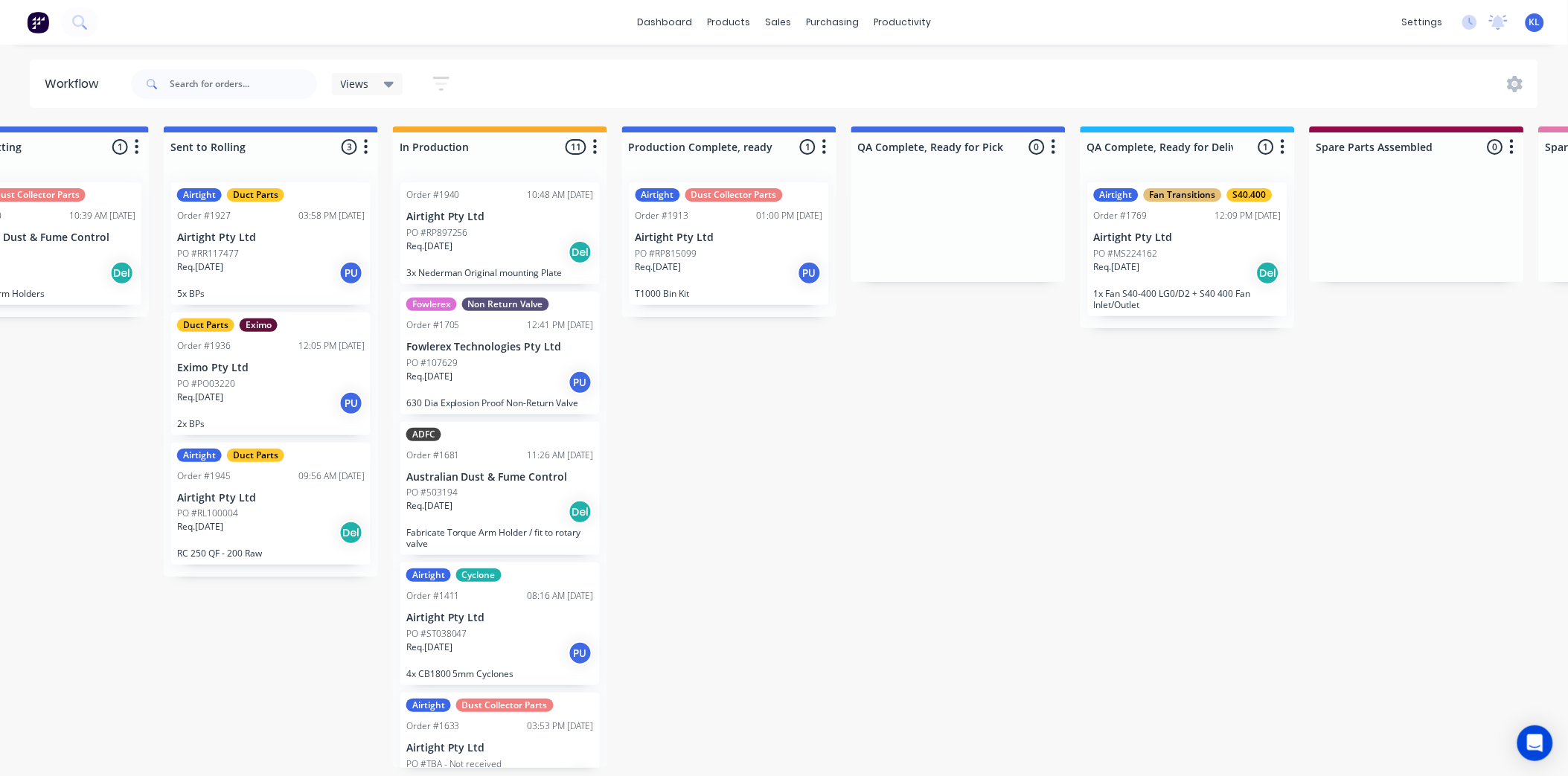
scroll to position [0, 555]
drag, startPoint x: 496, startPoint y: 330, endPoint x: 569, endPoint y: 317, distance: 74.1
click at [569, 317] on div "Order #1940 10:48 AM 30/08/25 Airtight Pty Ltd PO #RP897256 Req. 31/08/25 Del 3…" at bounding box center [500, 469] width 215 height 597
drag, startPoint x: 599, startPoint y: 247, endPoint x: 612, endPoint y: 281, distance: 36.4
click at [612, 281] on div "Submitted 11 Status colour #273444 hex #273444 Save Cancel Summaries Total orde…" at bounding box center [1105, 446] width 3344 height 641
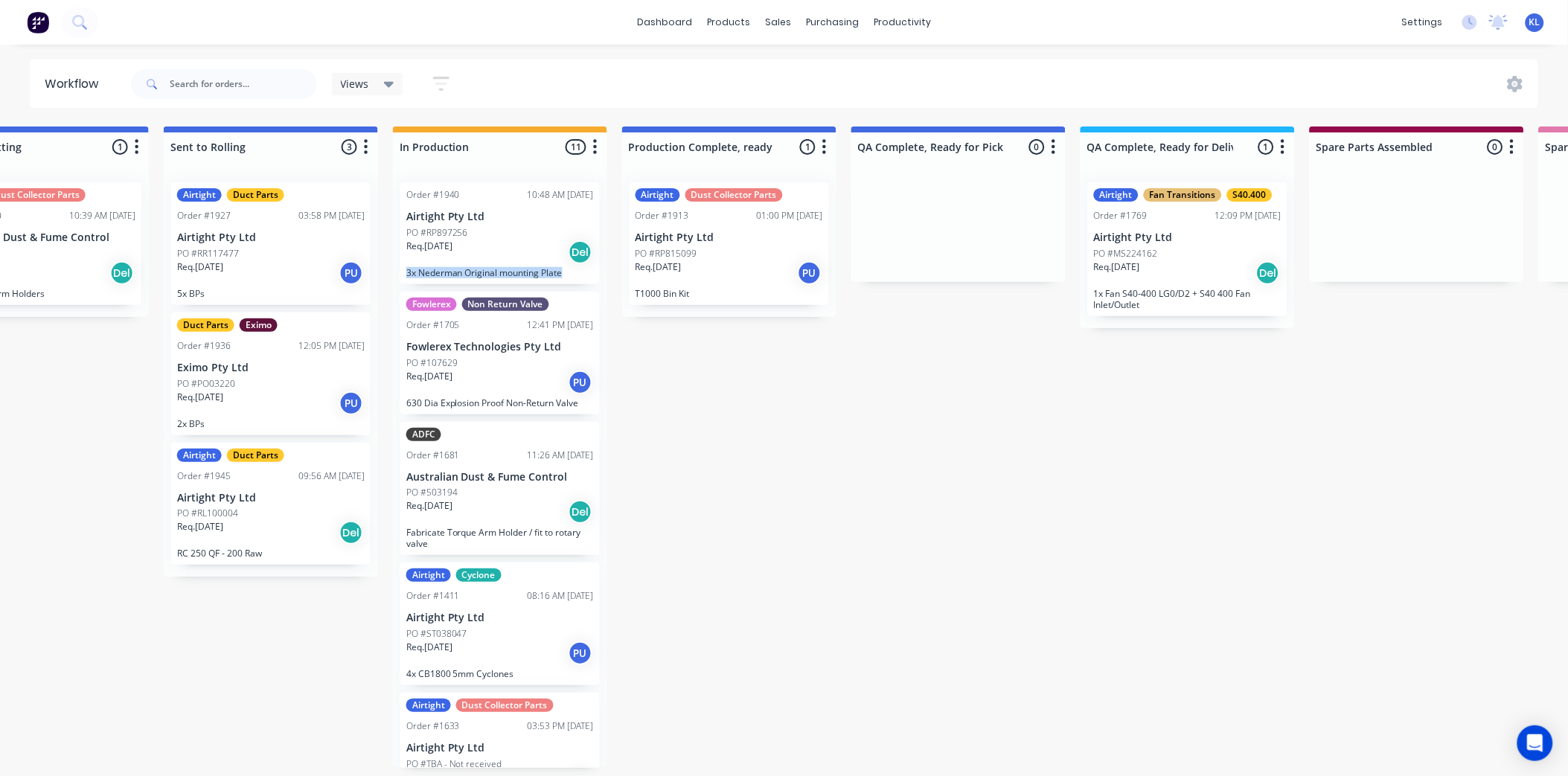
click at [173, 488] on div "Airtight Duct Parts Order #1945 09:56 AM 02/09/25 Airtight Pty Ltd PO #RL100004…" at bounding box center [270, 503] width 199 height 122
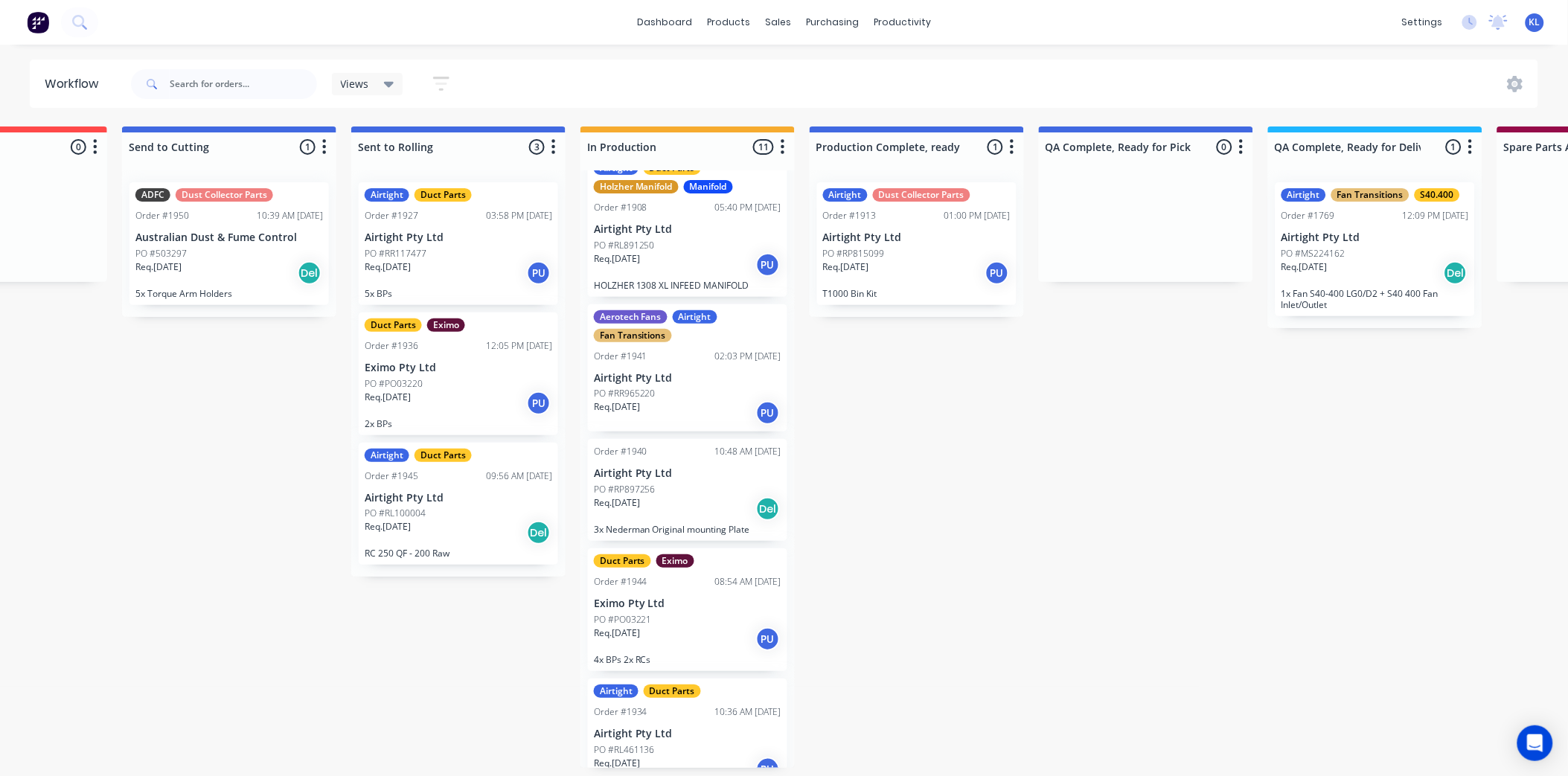
scroll to position [867, 0]
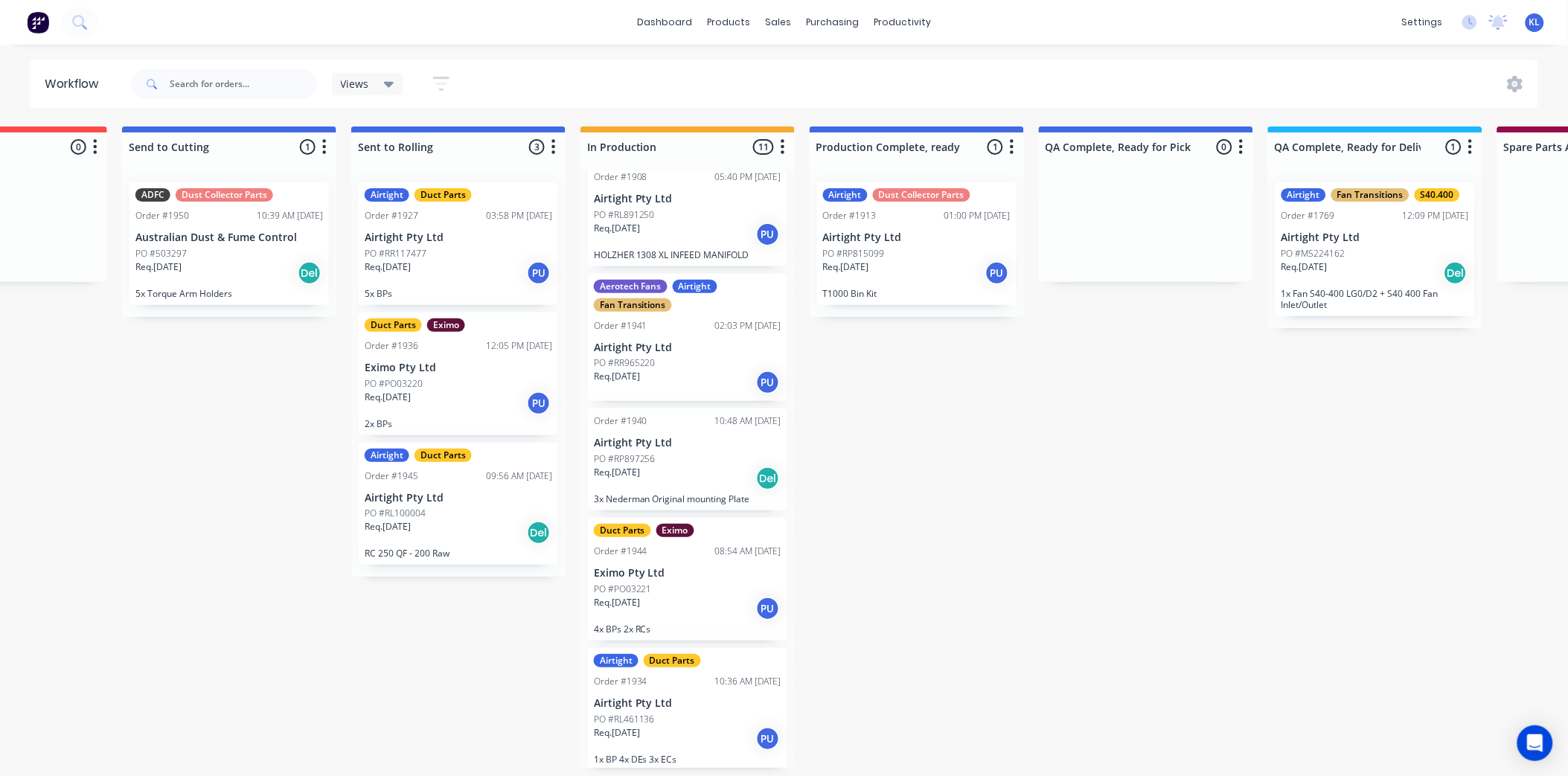
click at [705, 502] on div "Order #1940 10:48 AM [DATE] Airtight Pty Ltd PO #RP897256 Req. [DATE] Del 3x Ne…" at bounding box center [687, 460] width 199 height 102
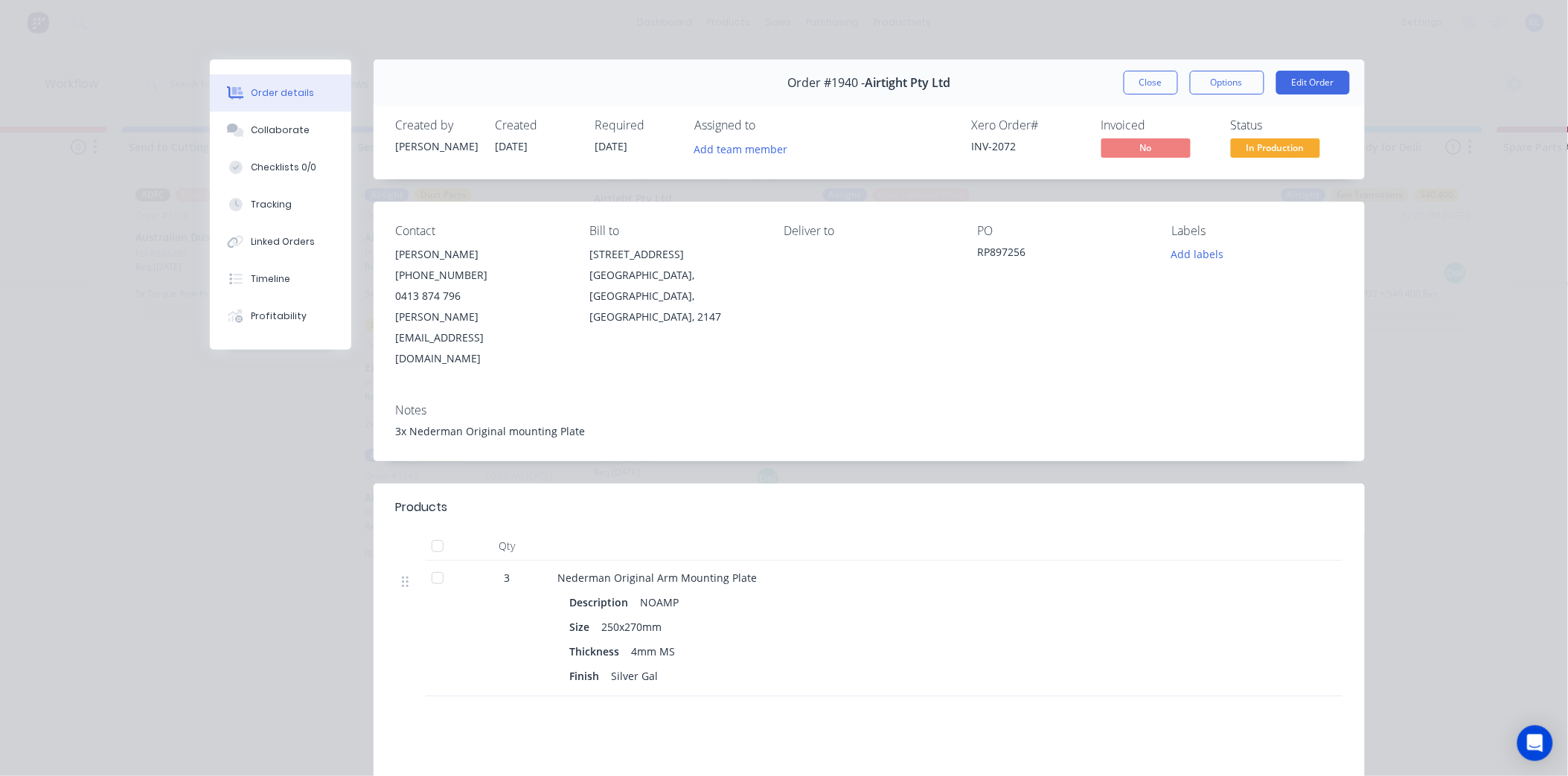
click at [1295, 131] on div "Status" at bounding box center [1286, 125] width 112 height 14
click at [1283, 144] on span "In Production" at bounding box center [1276, 148] width 89 height 19
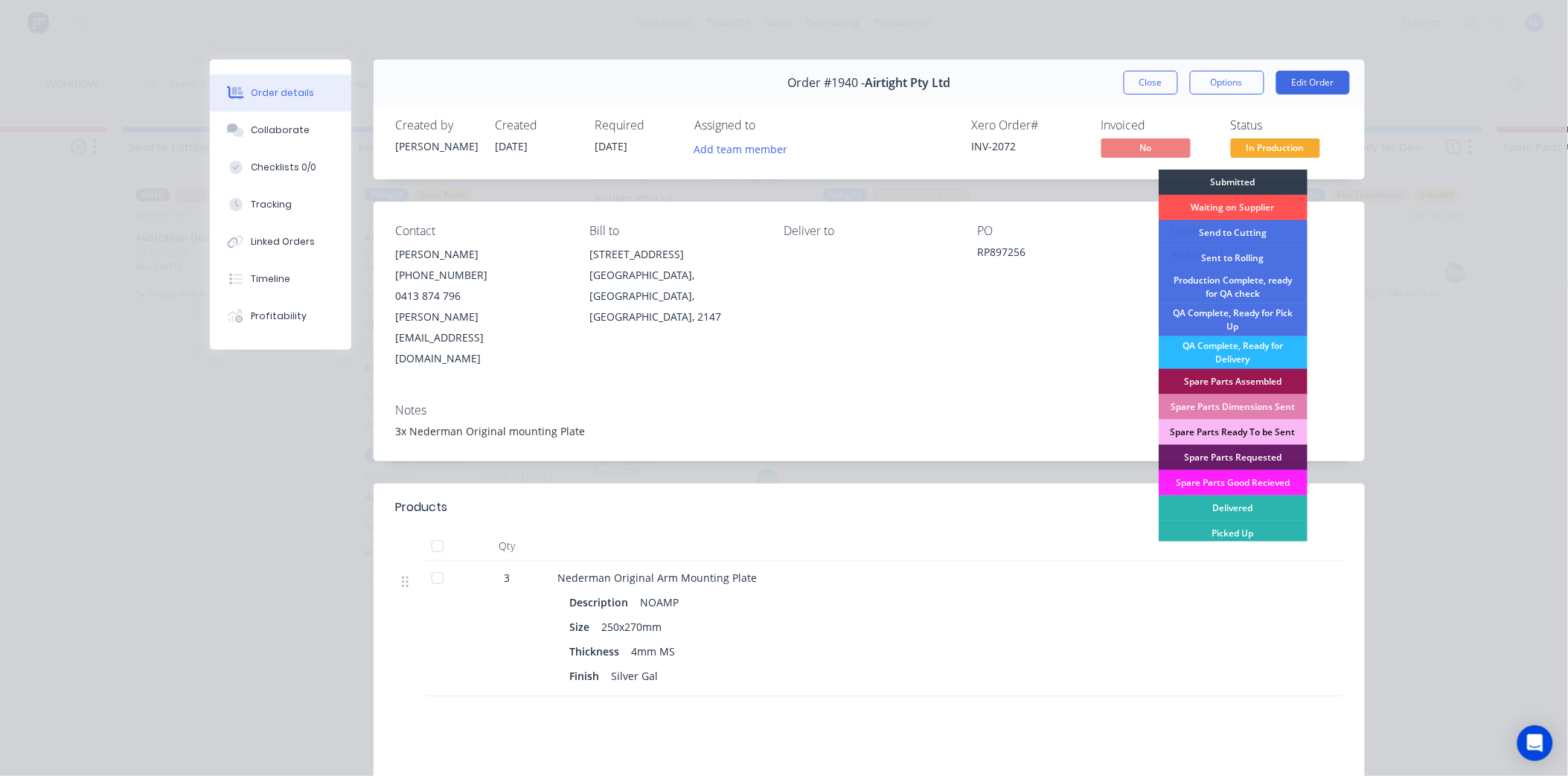
click at [1366, 213] on div "Order details Collaborate Checklists 0/0 Tracking Linked Orders Timeline Profit…" at bounding box center [784, 510] width 1191 height 901
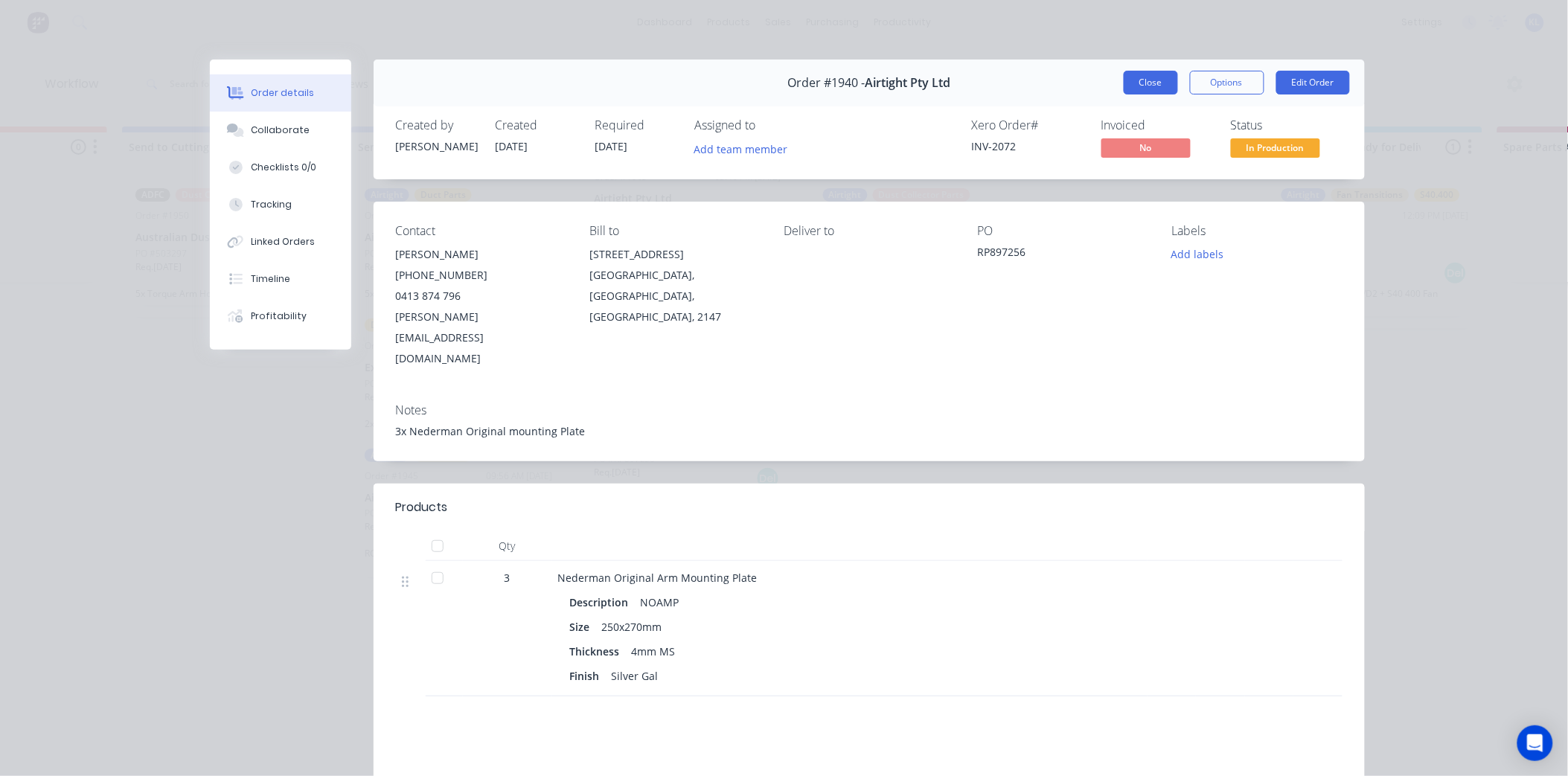
click at [1148, 82] on button "Close" at bounding box center [1150, 82] width 55 height 24
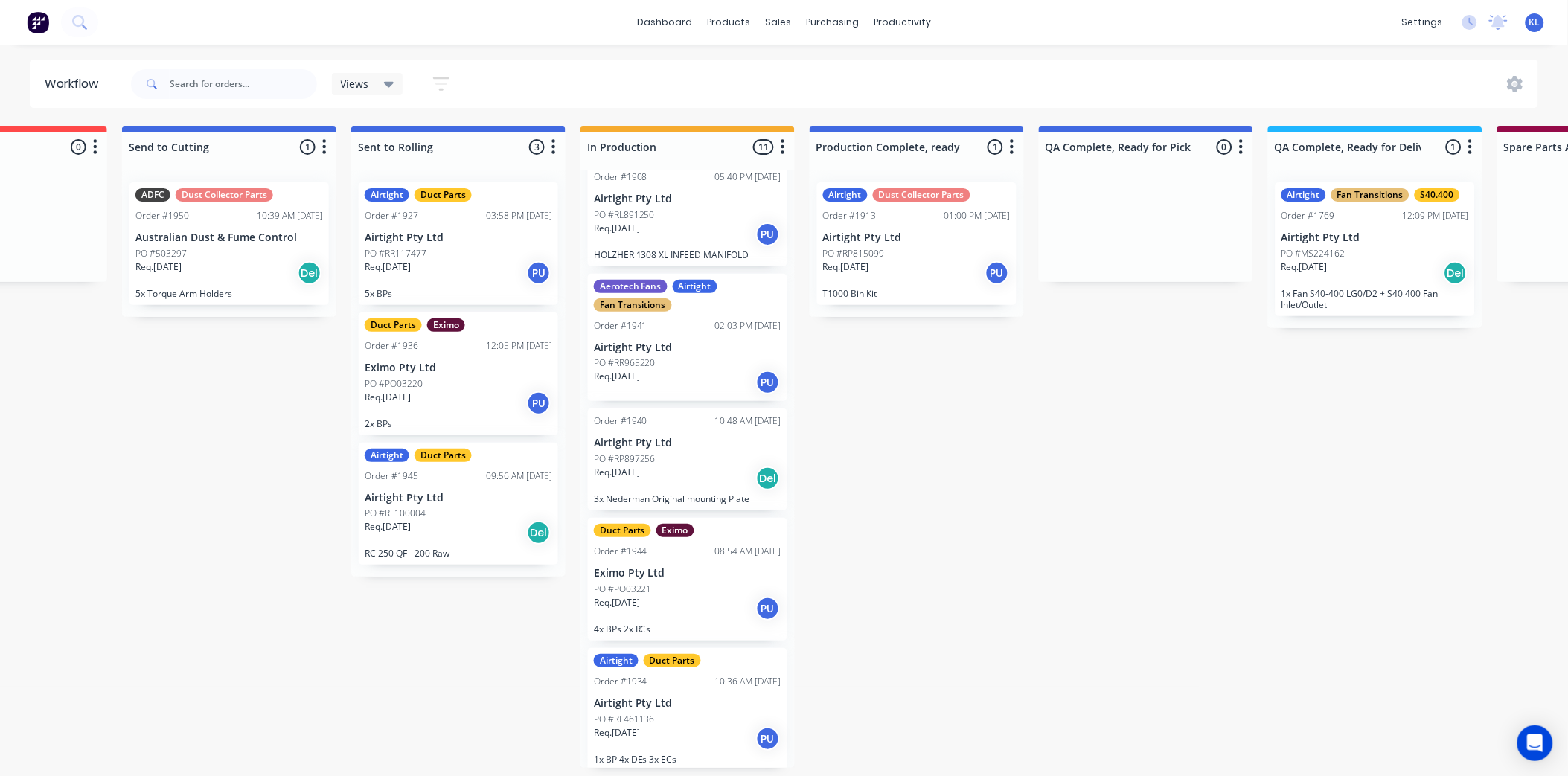
scroll to position [4, 369]
click at [703, 582] on div "PO #PO03221" at bounding box center [688, 588] width 188 height 13
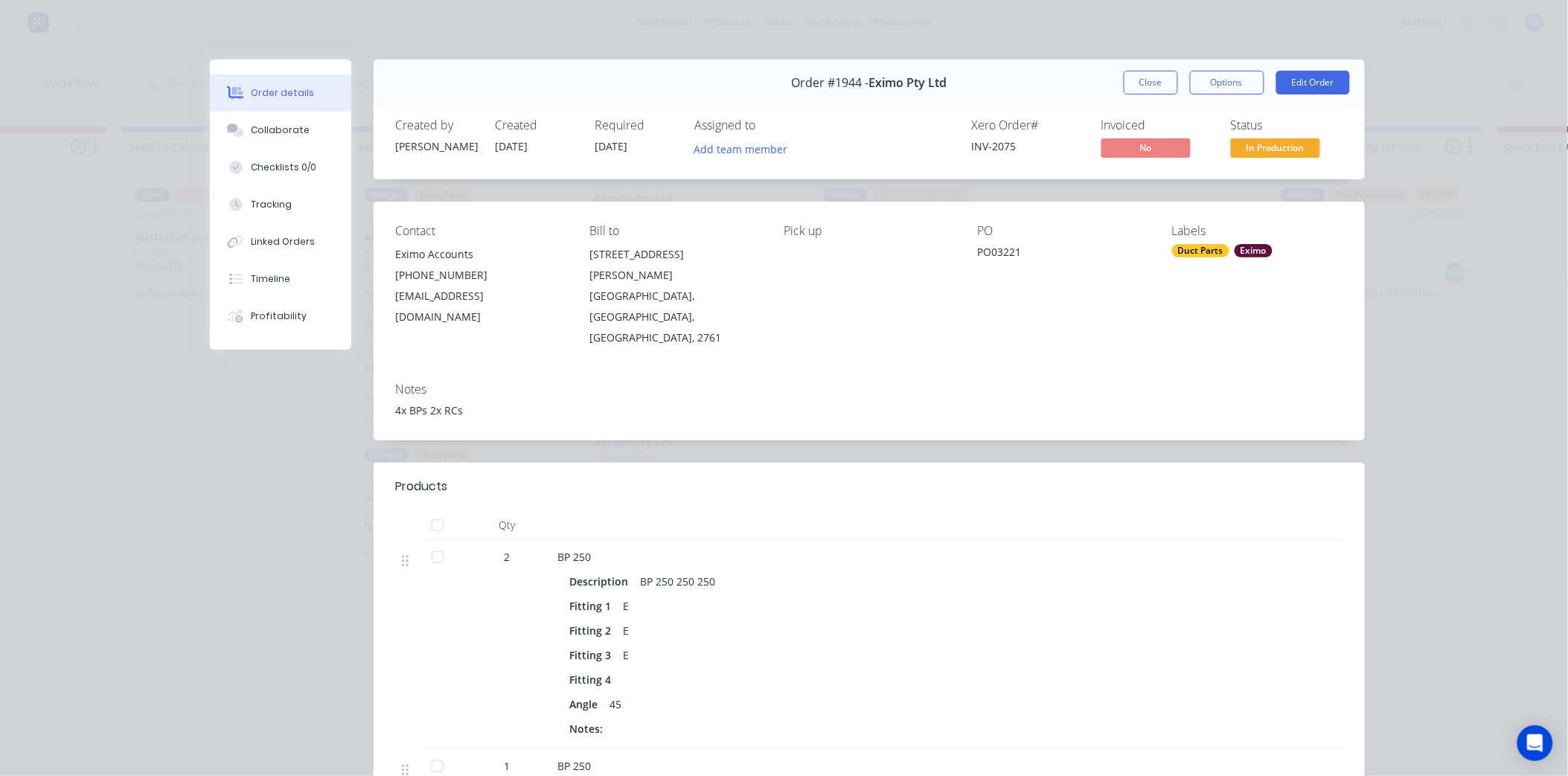
scroll to position [0, 369]
click at [1153, 82] on button "Close" at bounding box center [1150, 82] width 55 height 24
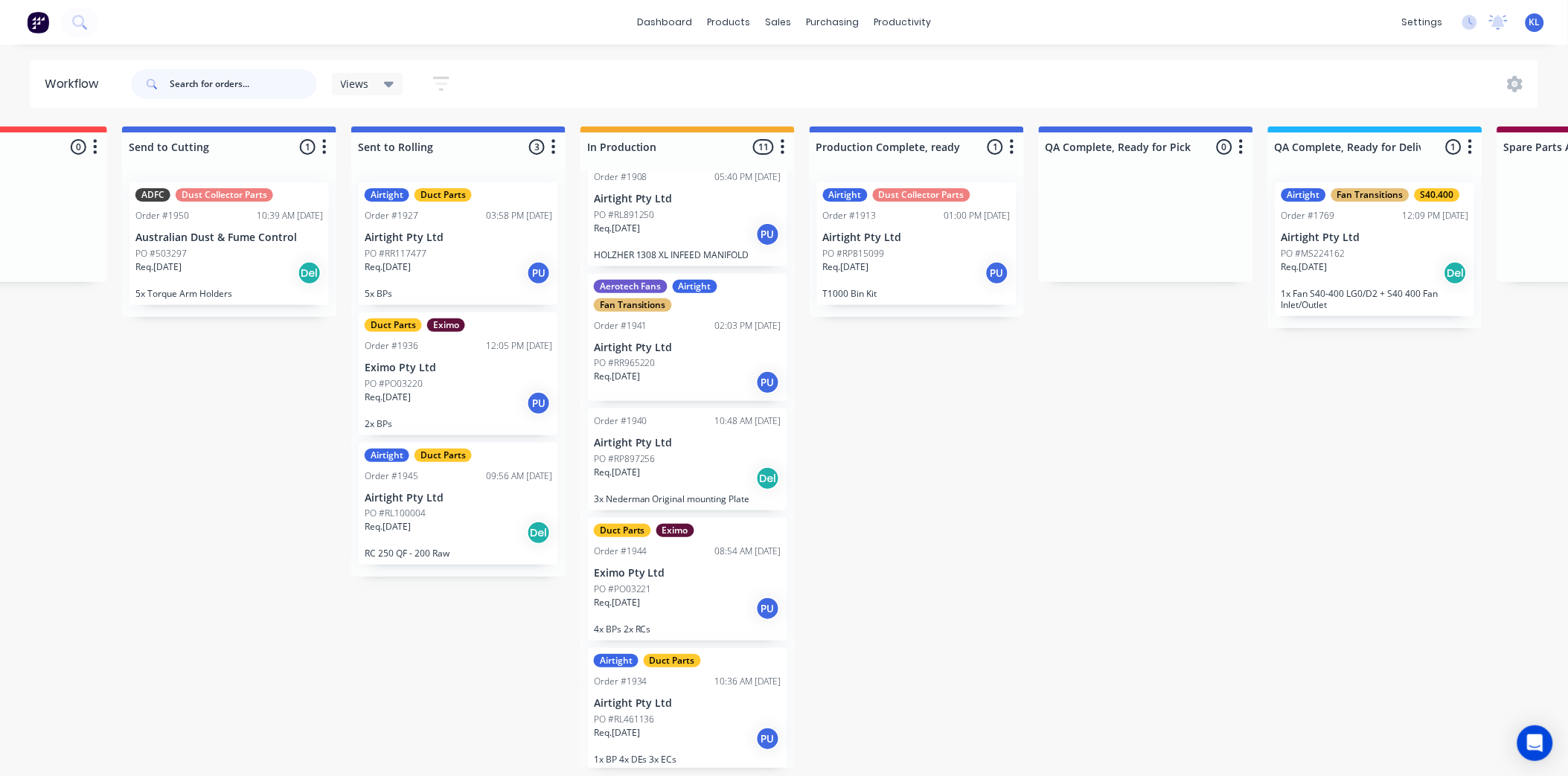
click at [224, 78] on input "text" at bounding box center [243, 83] width 148 height 30
type input "1918"
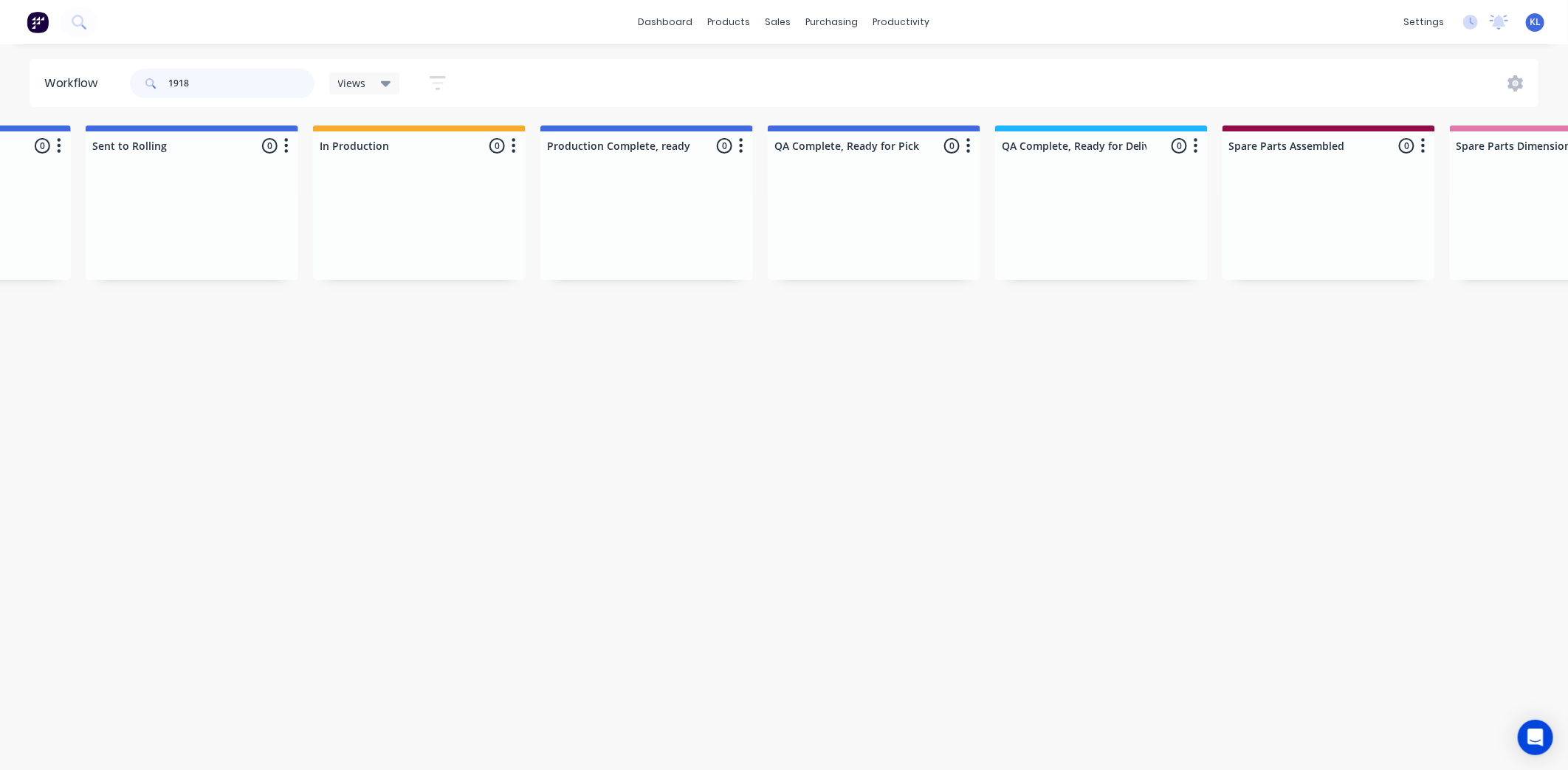
scroll to position [0, 631]
click at [866, 27] on div "productivity" at bounding box center [902, 21] width 72 height 22
click at [917, 68] on div "Workflow" at bounding box center [928, 70] width 44 height 13
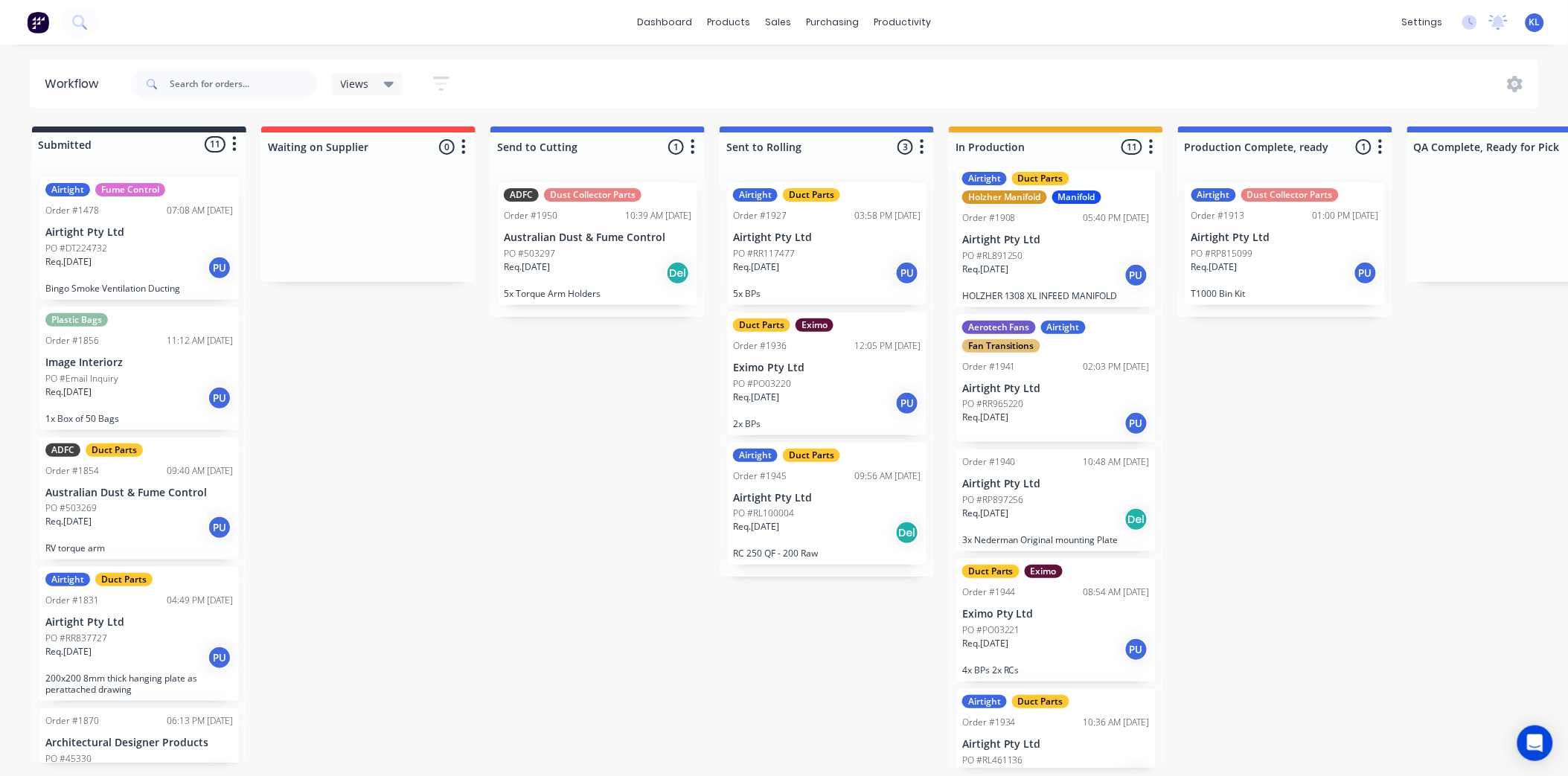
scroll to position [867, 0]
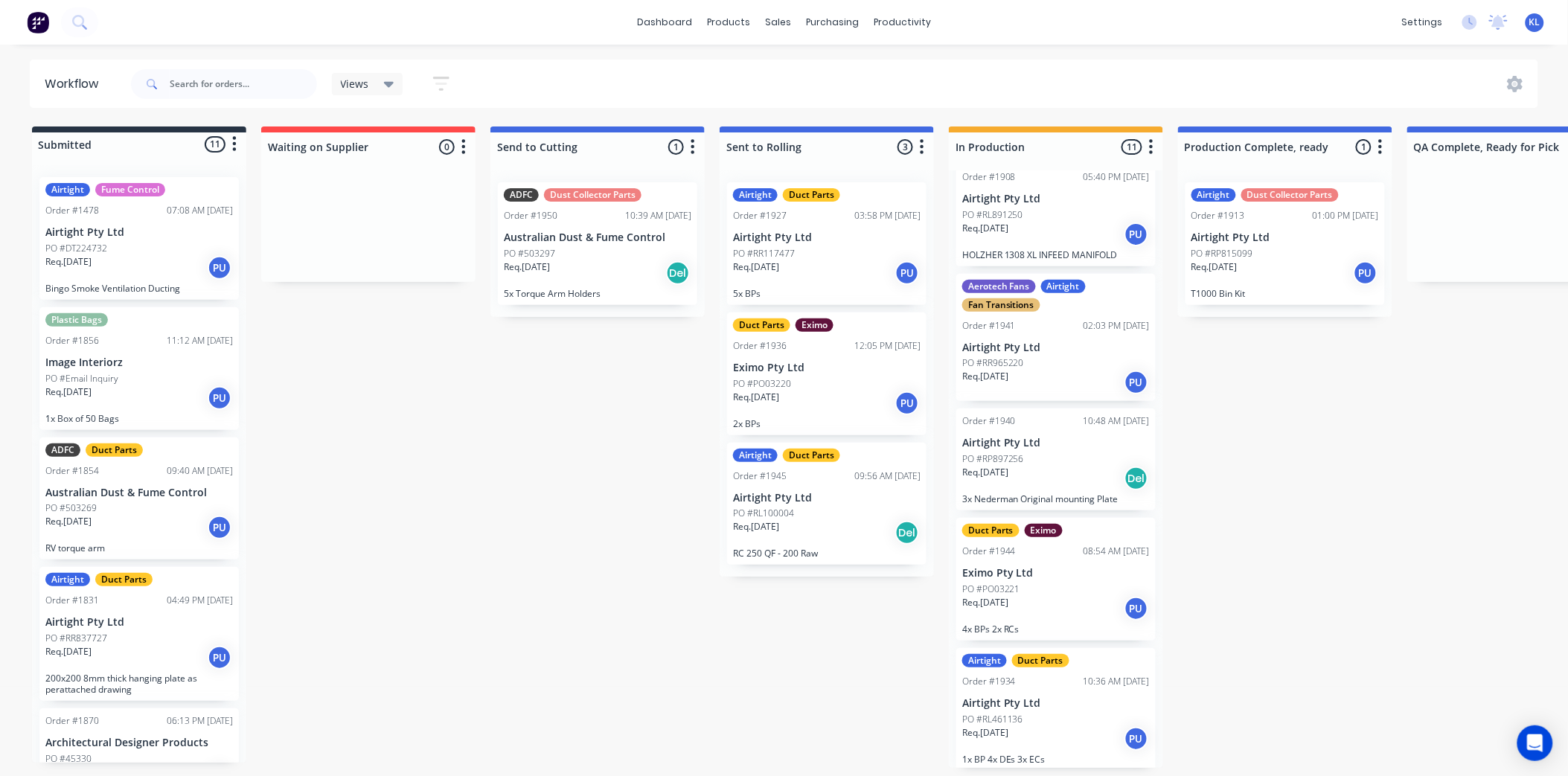
click at [1097, 575] on div "Duct Parts Eximo Order #1944 08:54 AM [DATE] Eximo Pty Ltd PO #PO03221 Req. [DA…" at bounding box center [1055, 578] width 199 height 122
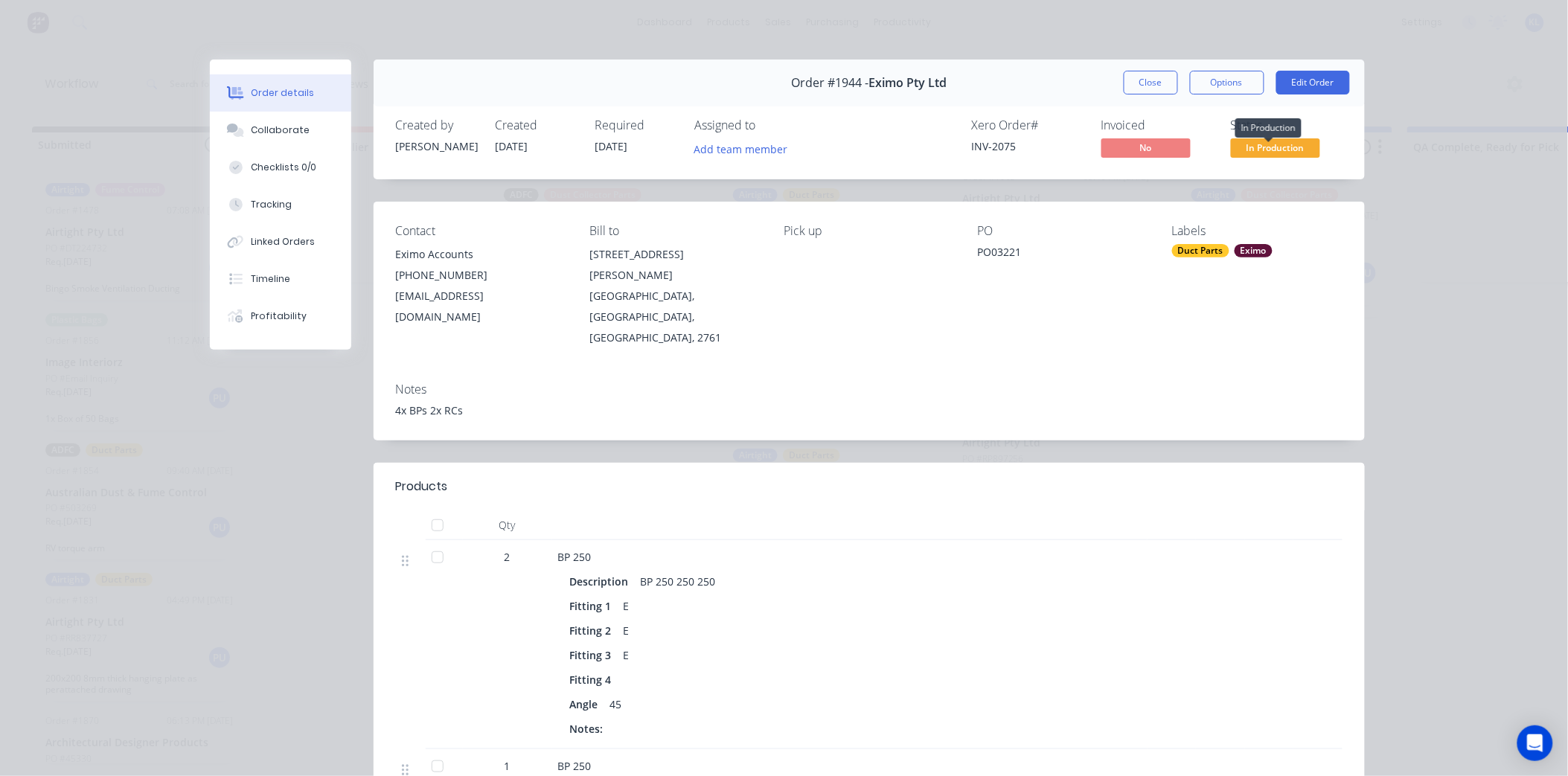
click at [1293, 146] on span "In Production" at bounding box center [1276, 148] width 89 height 19
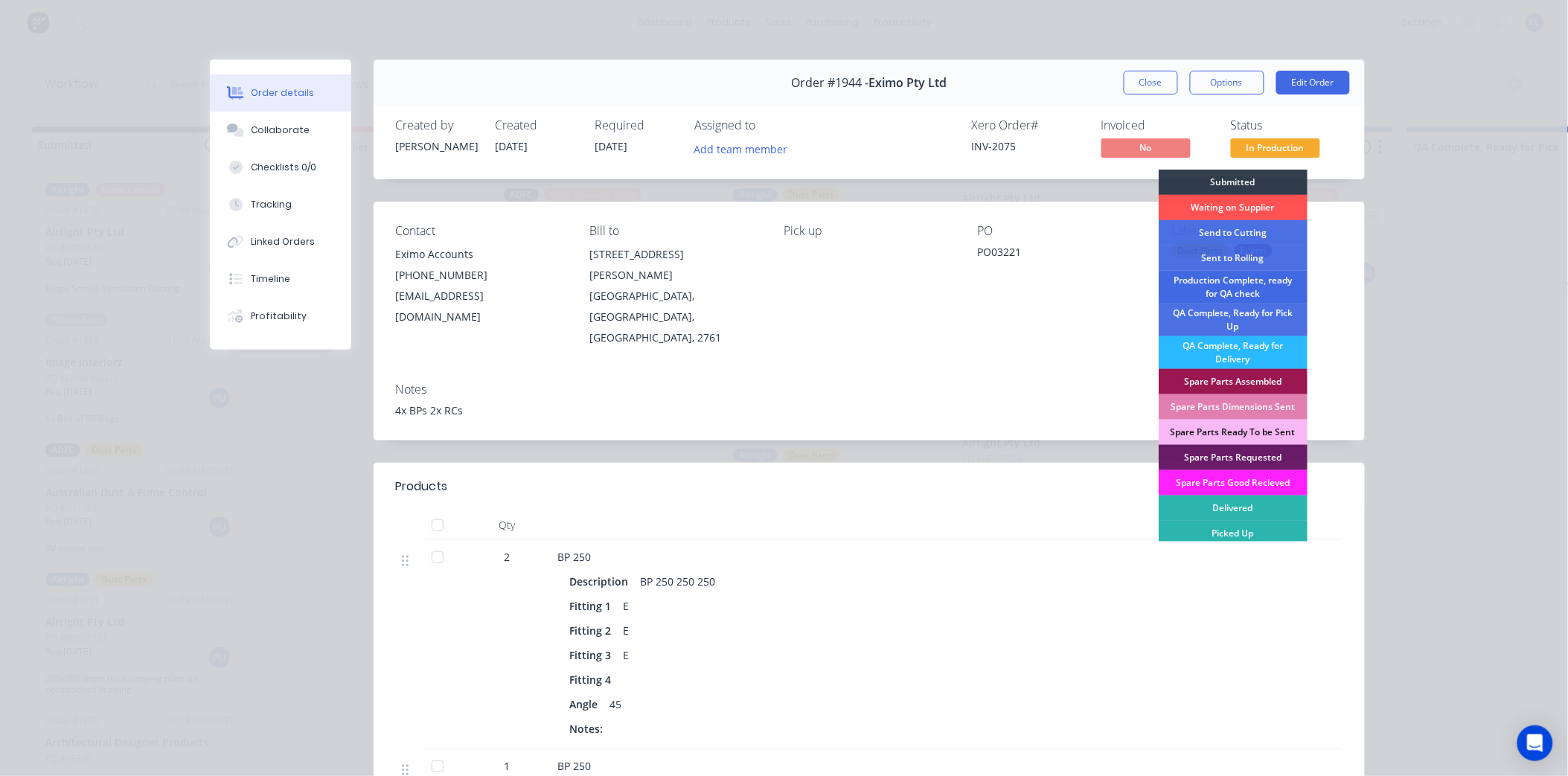
click at [1254, 290] on div "Production Complete, ready for QA check" at bounding box center [1233, 287] width 148 height 33
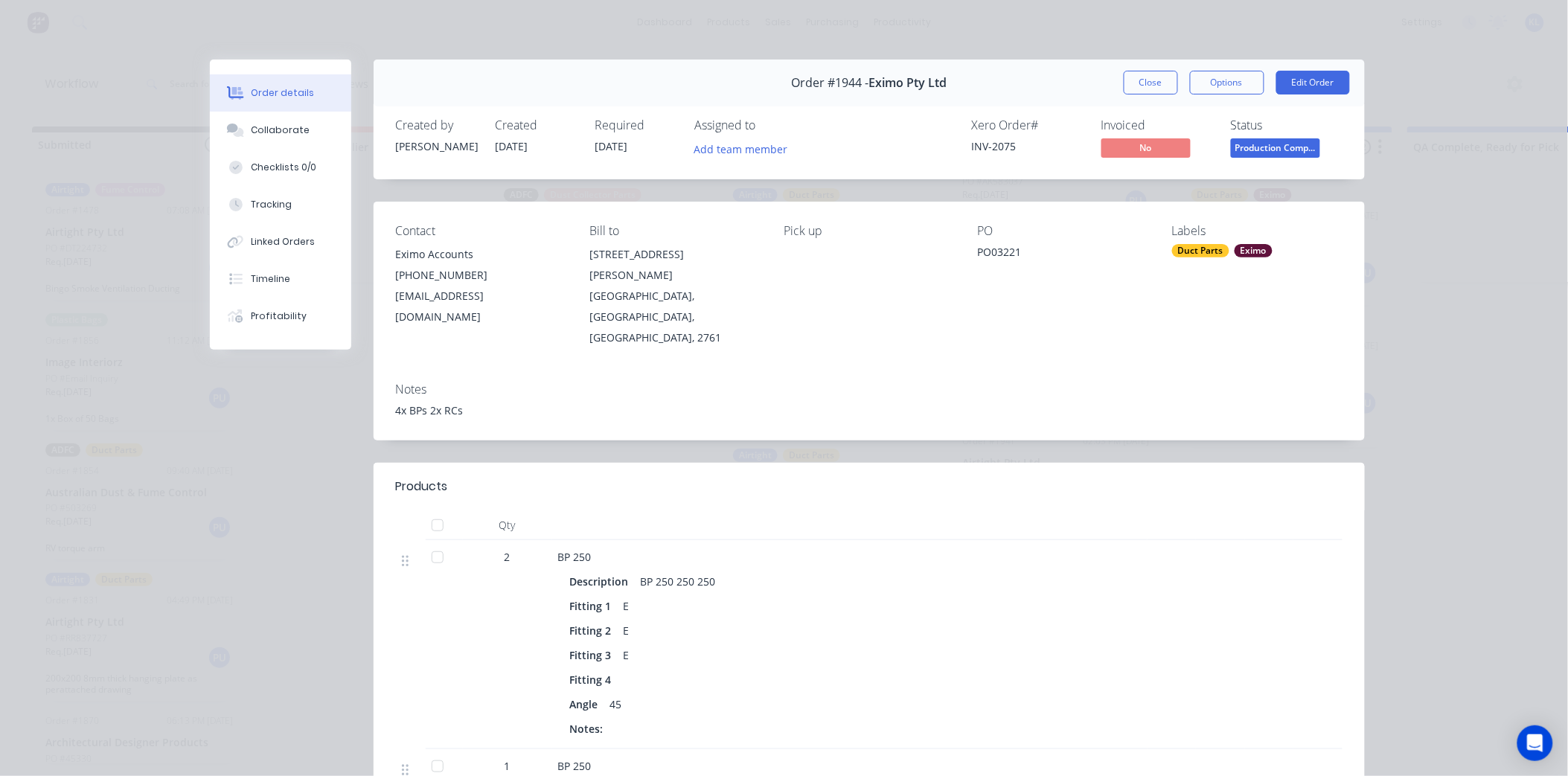
scroll to position [738, 0]
click at [1235, 85] on button "Options" at bounding box center [1226, 82] width 74 height 24
click at [1172, 172] on div "Delivery Docket" at bounding box center [1186, 181] width 130 height 21
click at [1162, 179] on div "Standard" at bounding box center [1186, 181] width 130 height 21
click at [1217, 91] on button "Options" at bounding box center [1226, 82] width 74 height 24
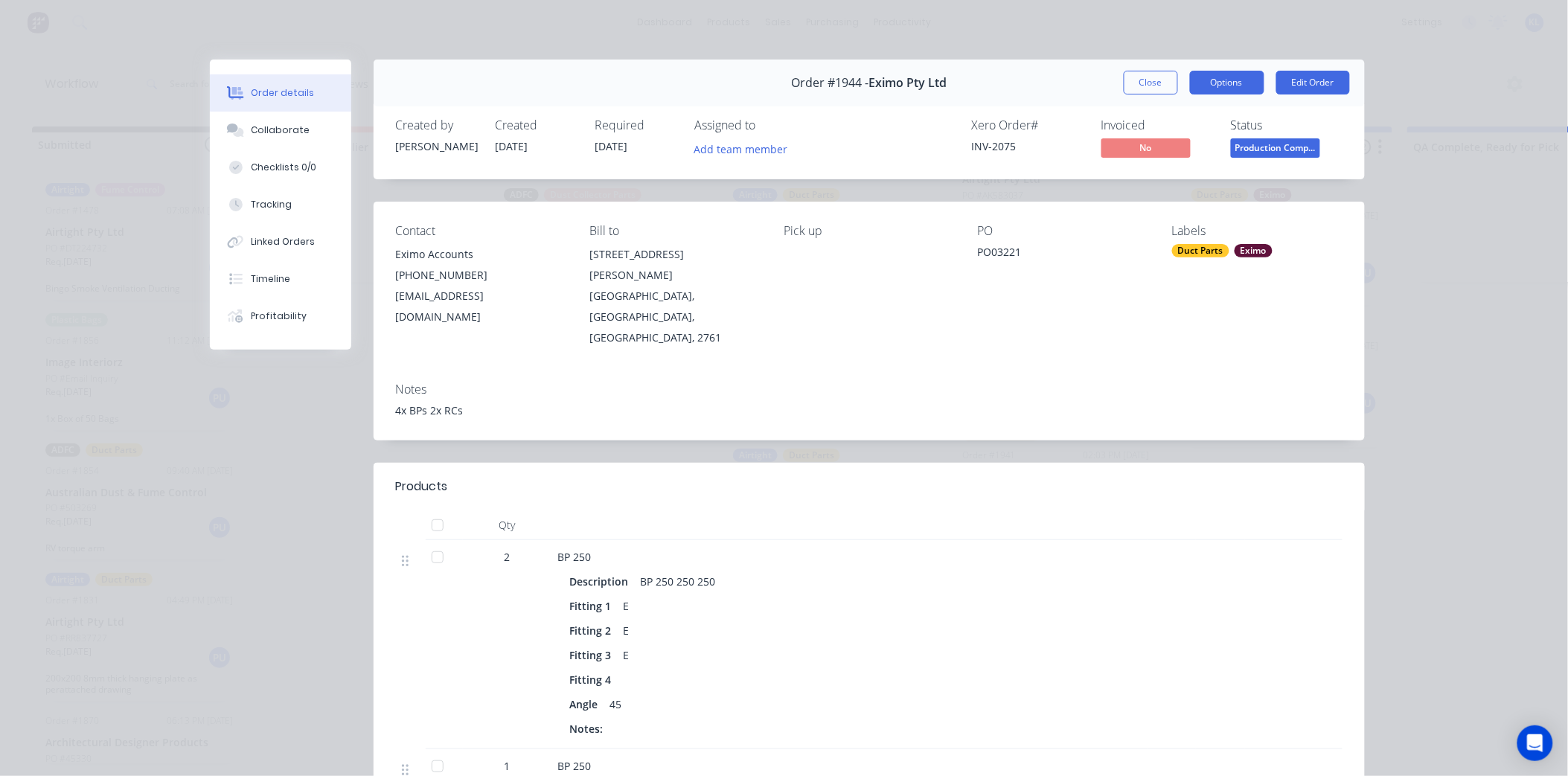
click at [1211, 78] on button "Options" at bounding box center [1226, 82] width 74 height 24
click at [1267, 139] on span "Production Comp..." at bounding box center [1276, 148] width 89 height 19
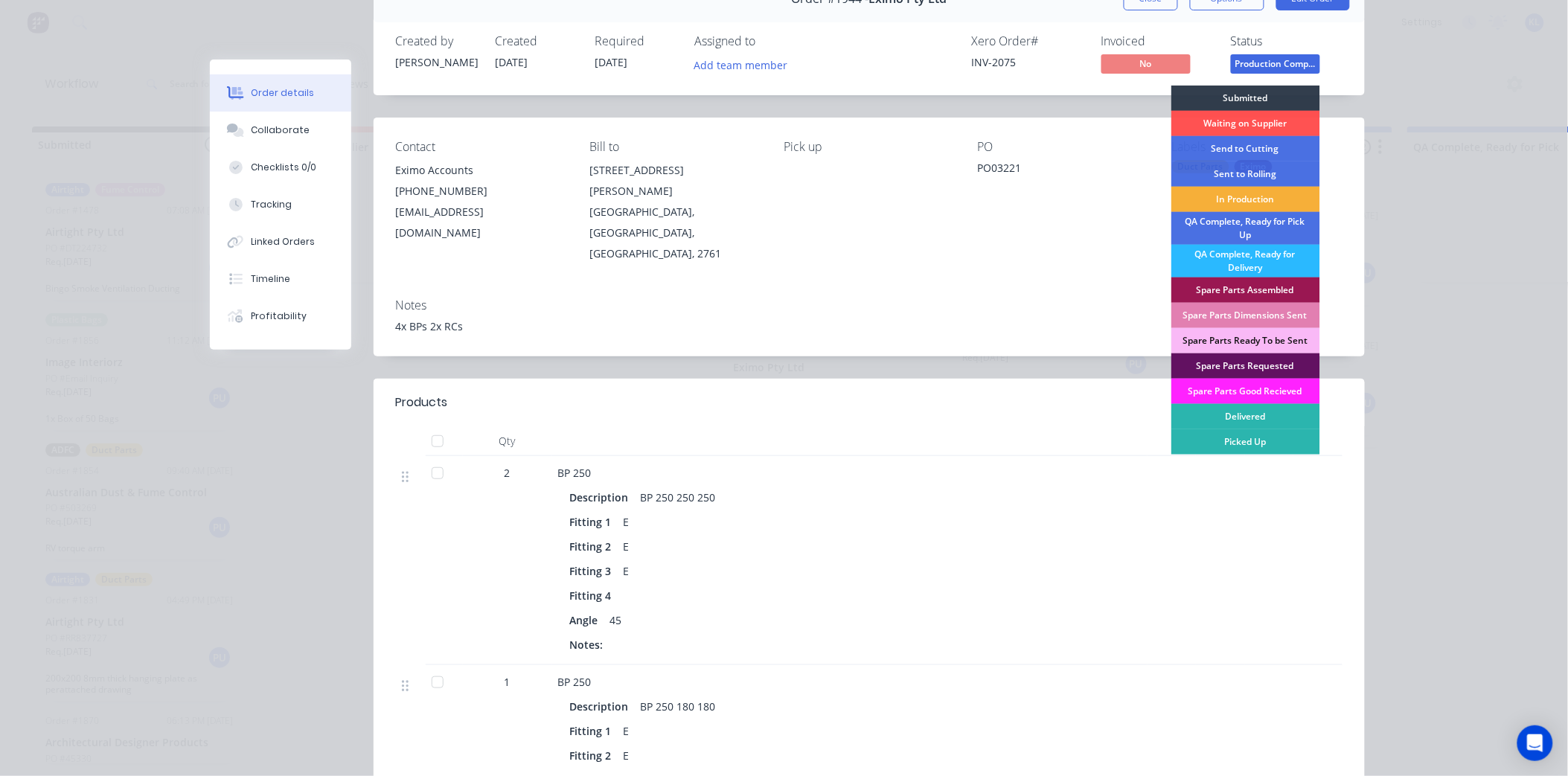
scroll to position [165, 0]
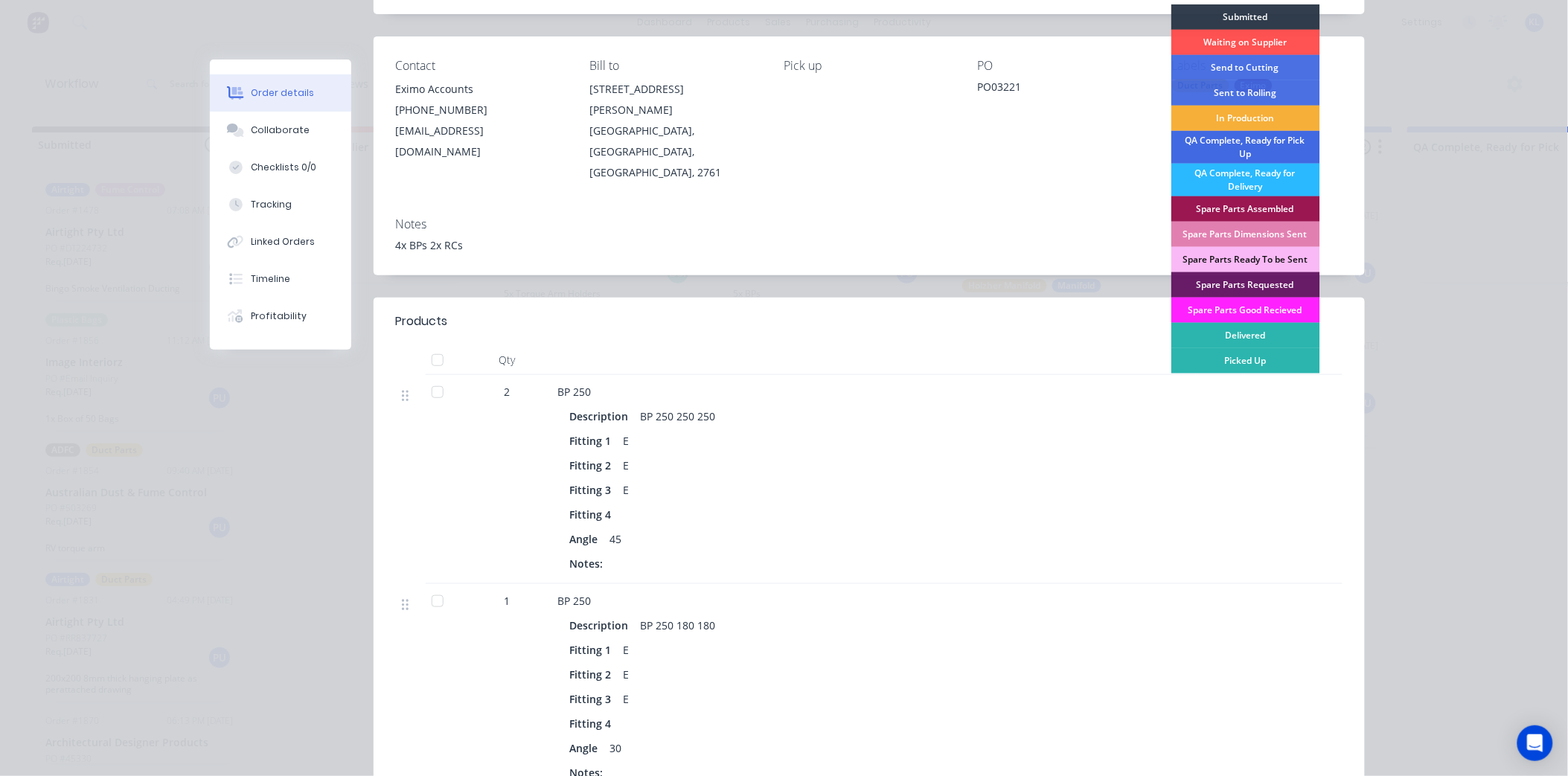
click at [1267, 143] on div "QA Complete, Ready for Pick Up" at bounding box center [1245, 147] width 148 height 33
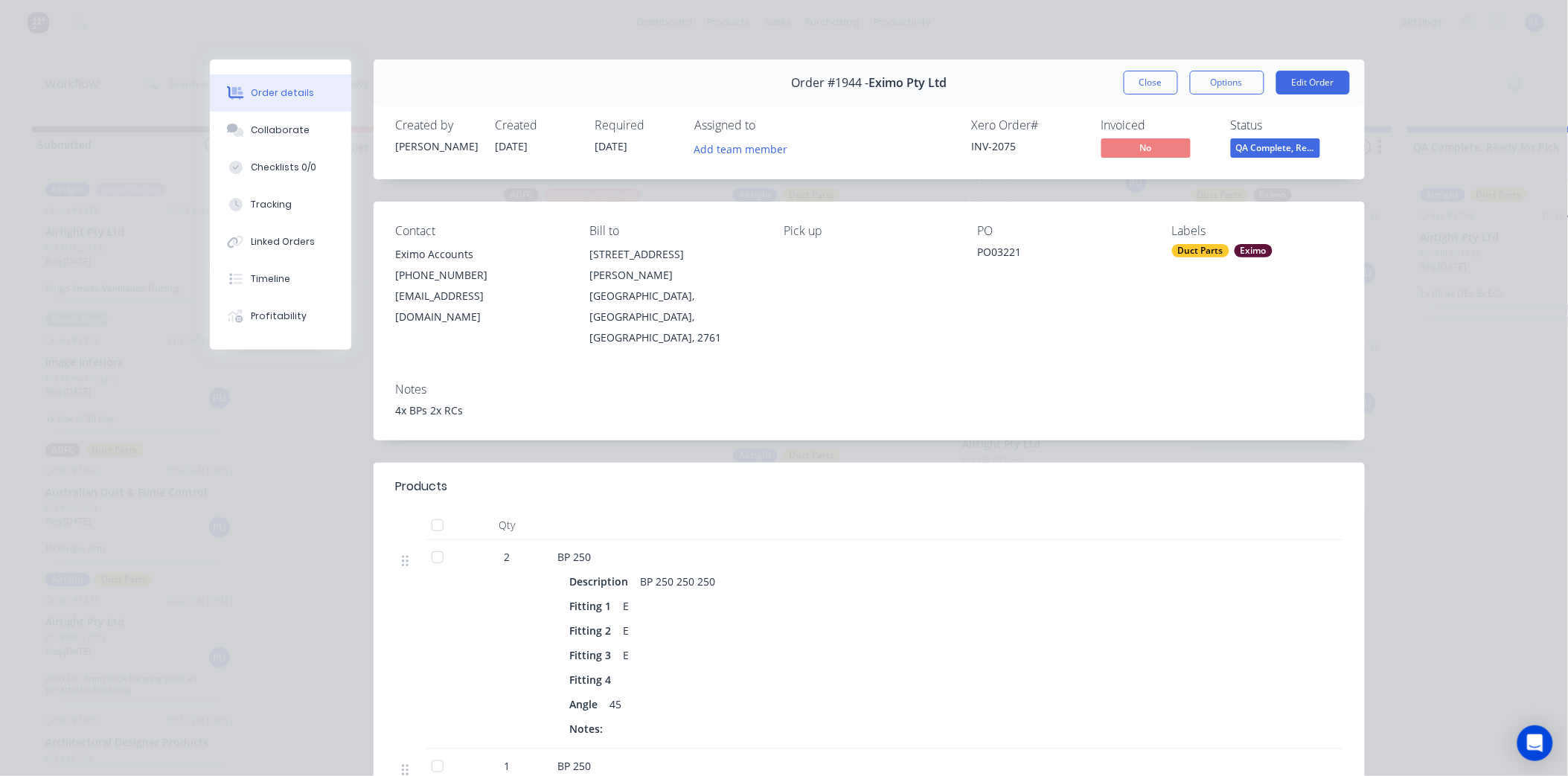
scroll to position [608, 0]
click at [1150, 76] on button "Close" at bounding box center [1150, 82] width 55 height 24
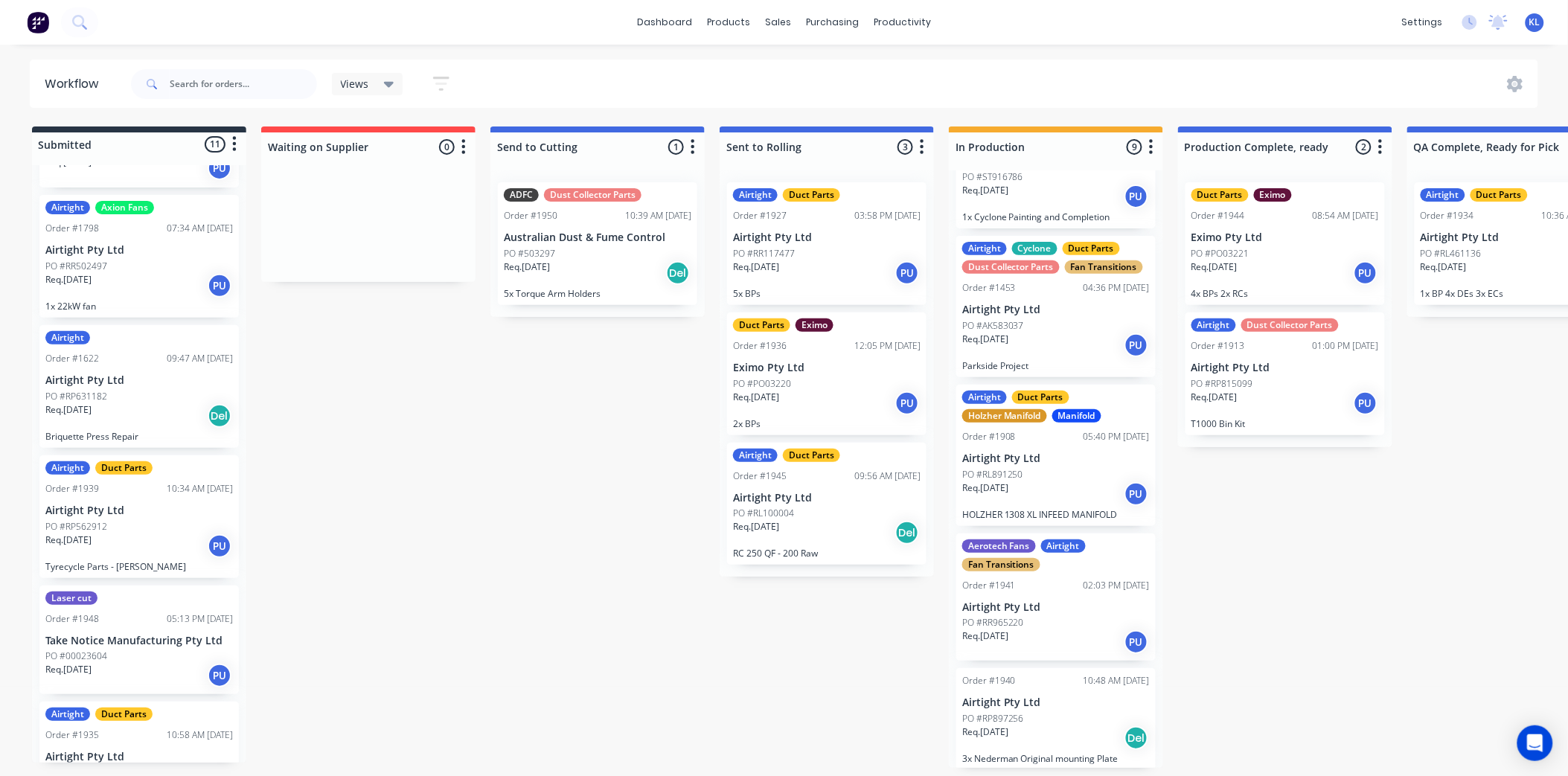
scroll to position [785, 0]
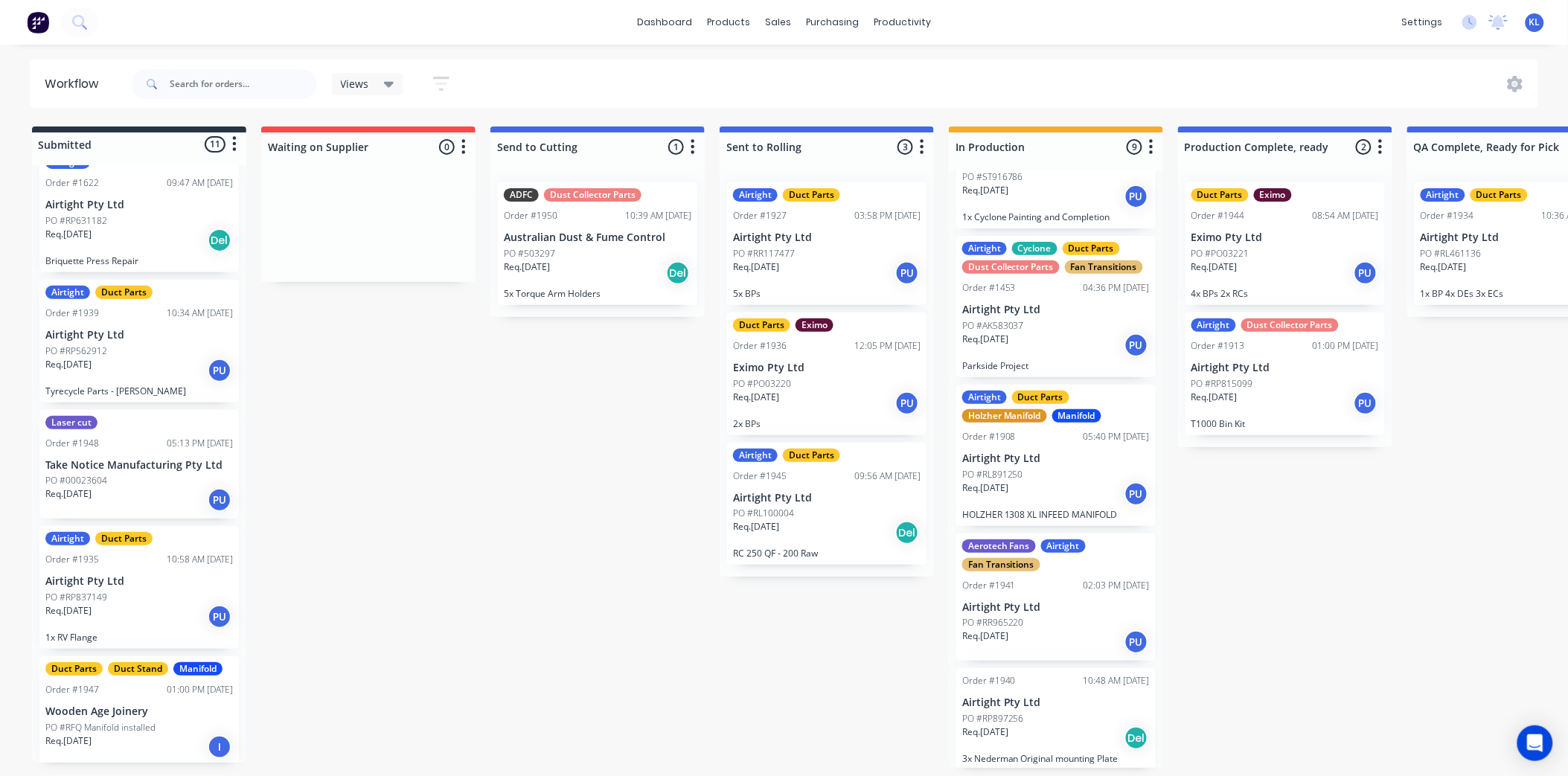
click at [173, 721] on div "PO #RFQ Manifold installed" at bounding box center [140, 727] width 188 height 13
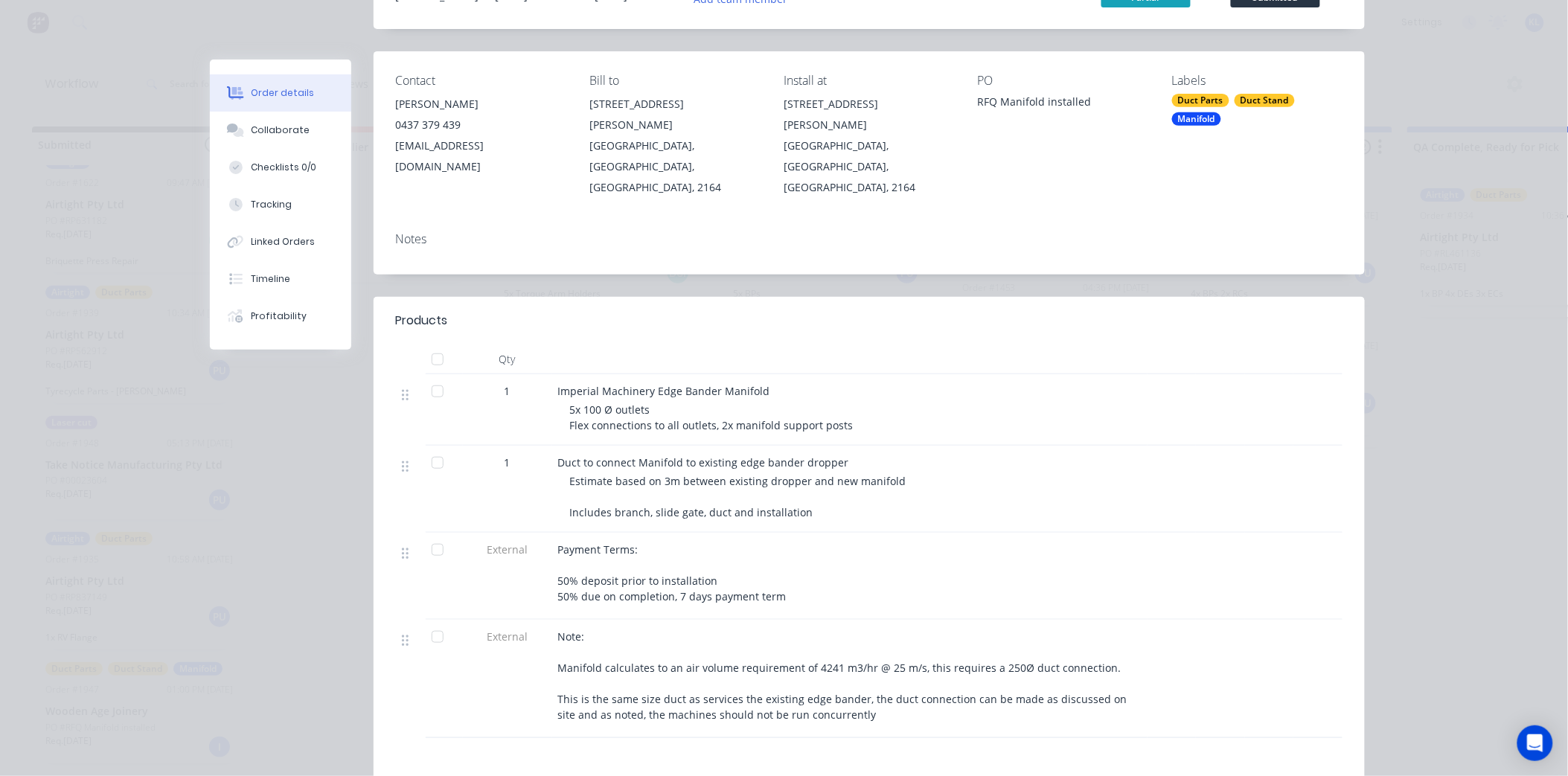
scroll to position [0, 0]
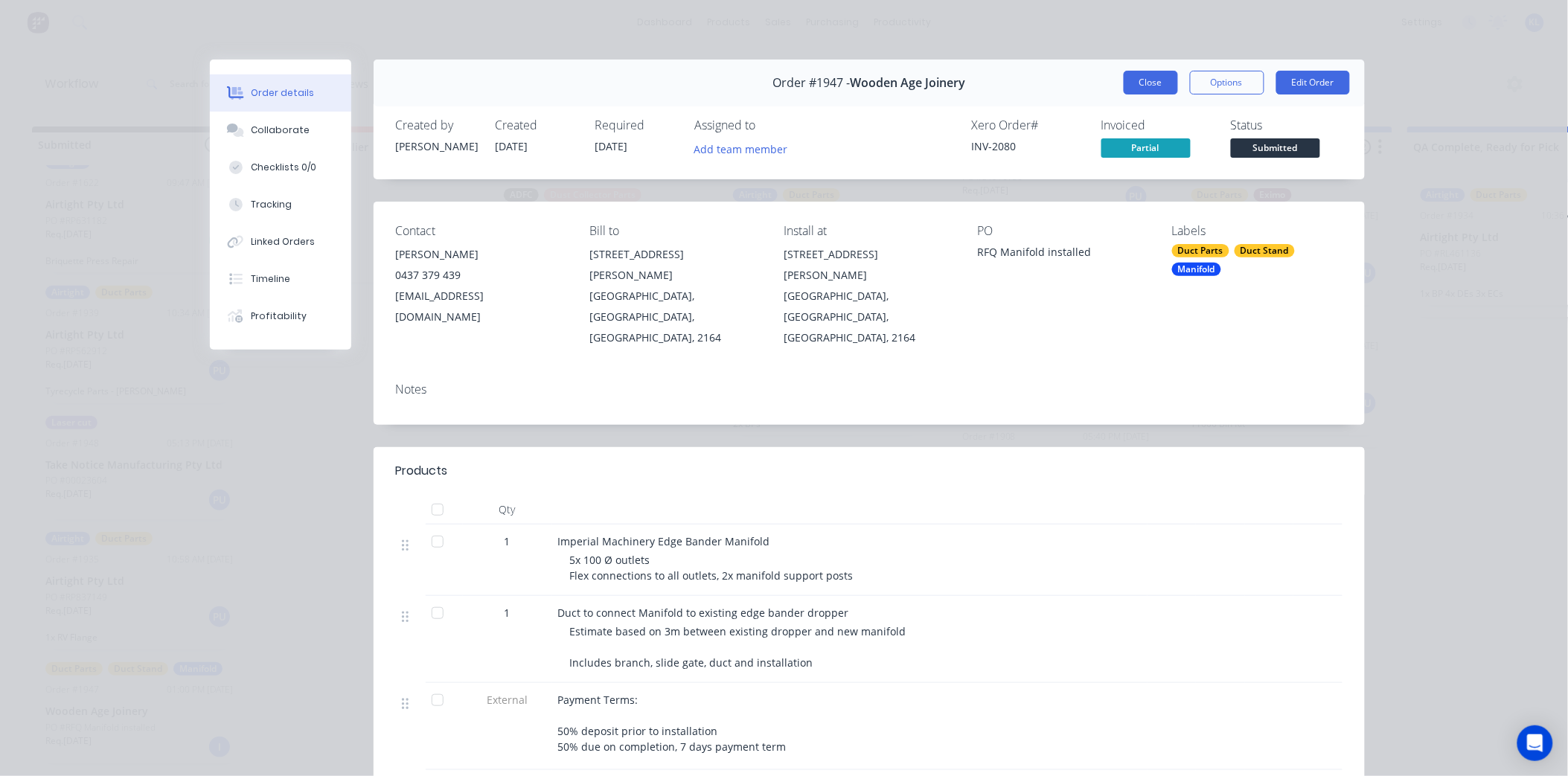
click at [1147, 86] on button "Close" at bounding box center [1150, 82] width 55 height 24
